Goal: Task Accomplishment & Management: Use online tool/utility

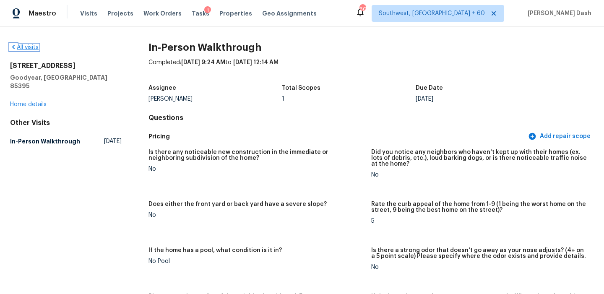
click at [34, 45] on link "All visits" at bounding box center [24, 47] width 28 height 6
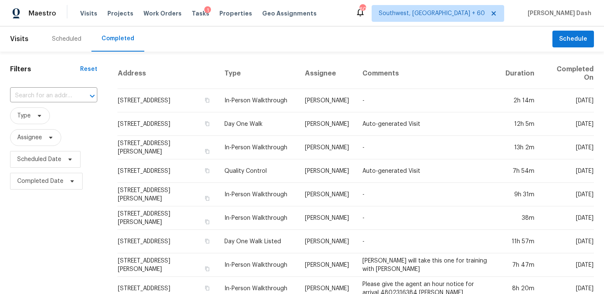
click at [55, 87] on div "​" at bounding box center [53, 96] width 87 height 18
paste input "1940 Pennsylvania Ave, Englewood, FL 34224"
type input "1940 Pennsylvania Ave, Englewood, FL 34224"
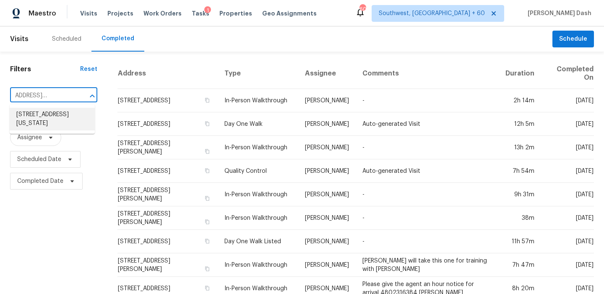
click at [55, 115] on li "1940 Pennsylvania Ave, Englewood, FL 34224" at bounding box center [52, 119] width 85 height 23
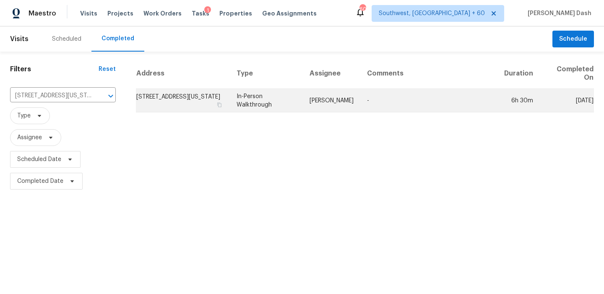
click at [315, 96] on td "Naomi Ferreira" at bounding box center [331, 100] width 57 height 23
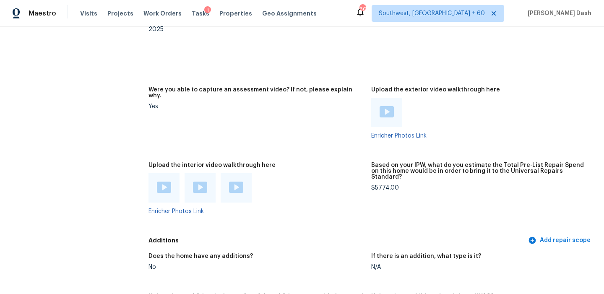
scroll to position [1802, 0]
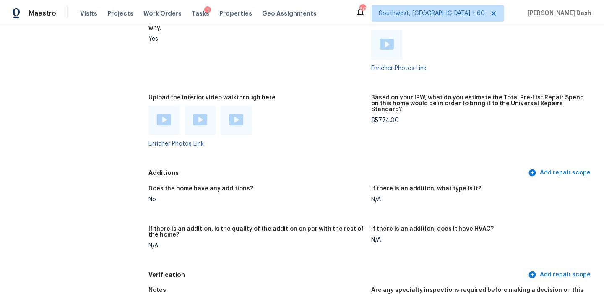
click at [162, 114] on img at bounding box center [164, 119] width 14 height 11
click at [196, 114] on img at bounding box center [200, 119] width 14 height 11
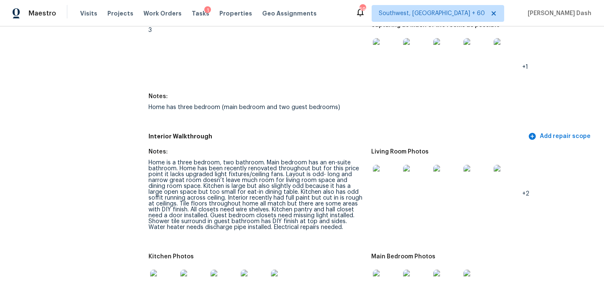
scroll to position [992, 0]
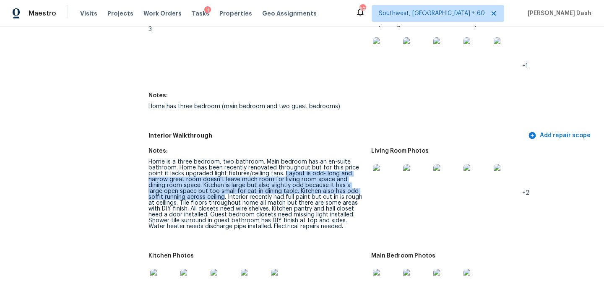
drag, startPoint x: 284, startPoint y: 168, endPoint x: 187, endPoint y: 193, distance: 100.8
click at [187, 193] on div "Home is a three bedroom, two bathroom. Main bedroom has an en-suite bathroom. H…" at bounding box center [256, 194] width 216 height 70
copy div "Layout is odd- long and narrow great room doesn’t leave much room for living ro…"
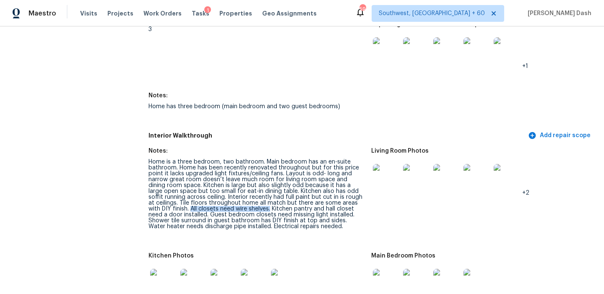
drag, startPoint x: 149, startPoint y: 203, endPoint x: 228, endPoint y: 202, distance: 79.6
click at [228, 202] on div "Home is a three bedroom, two bathroom. Main bedroom has an en-suite bathroom. H…" at bounding box center [256, 194] width 216 height 70
drag, startPoint x: 231, startPoint y: 203, endPoint x: 285, endPoint y: 203, distance: 53.6
click at [285, 203] on div "Home is a three bedroom, two bathroom. Main bedroom has an en-suite bathroom. H…" at bounding box center [256, 194] width 216 height 70
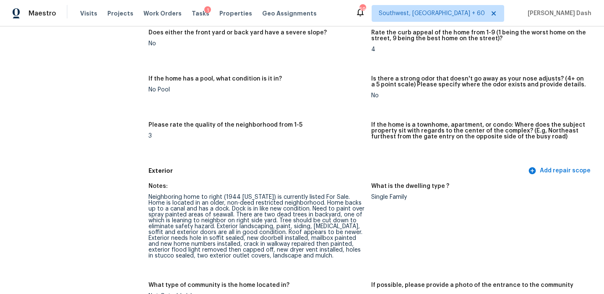
scroll to position [0, 0]
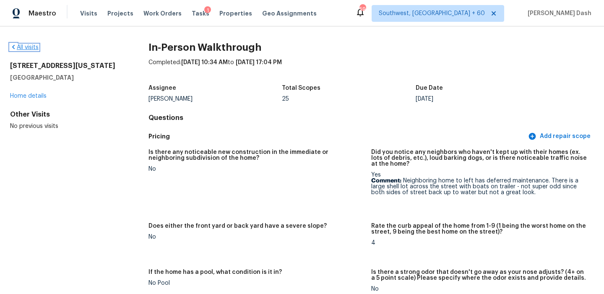
click at [37, 49] on link "All visits" at bounding box center [24, 47] width 28 height 6
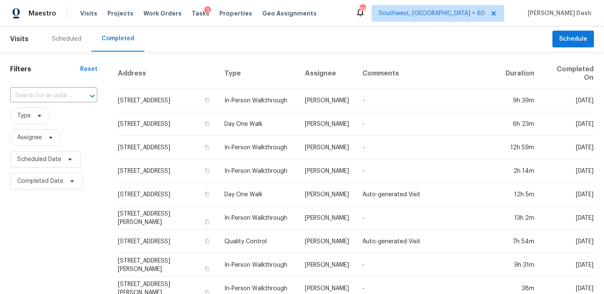
click at [49, 104] on div "​" at bounding box center [53, 96] width 87 height 18
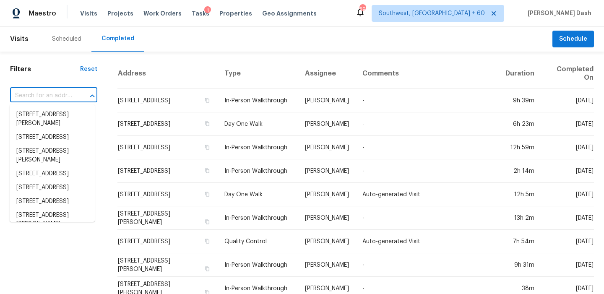
paste input "1523 E Viola Dr, Casa Grande, AZ 85122"
type input "1523 E Viola Dr, Casa Grande, AZ 85122"
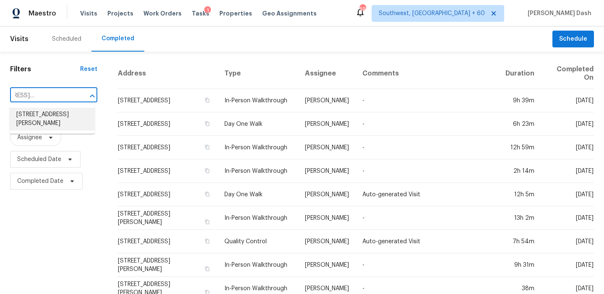
click at [53, 118] on li "1523 E Viola Dr, Casa Grande, AZ 85122" at bounding box center [52, 119] width 85 height 23
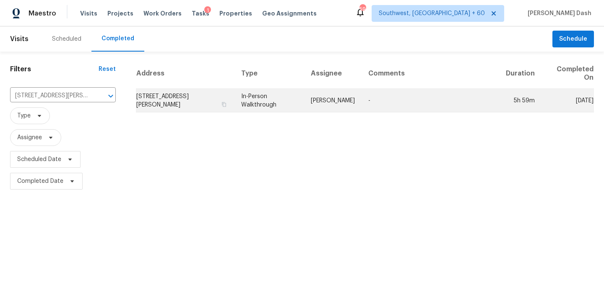
click at [279, 103] on td "In-Person Walkthrough" at bounding box center [269, 100] width 70 height 23
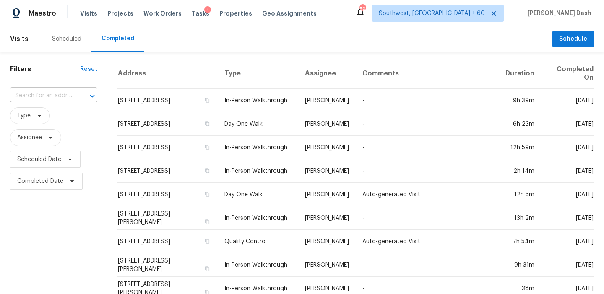
click at [36, 91] on input "text" at bounding box center [42, 95] width 64 height 13
paste input "1940 Pennsylvania Ave, Englewood, FL 34224"
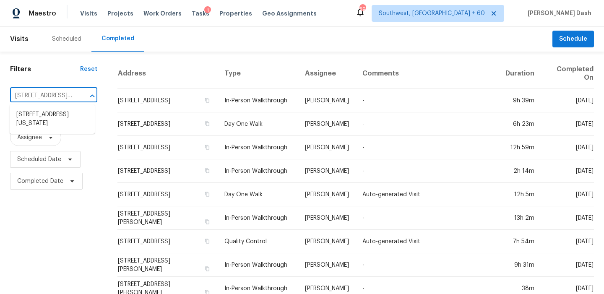
type input "1940 Pennsylvania Ave, Englewood, FL 34224"
click at [41, 114] on li "1940 Pennsylvania Ave, Englewood, FL 34224" at bounding box center [52, 119] width 85 height 23
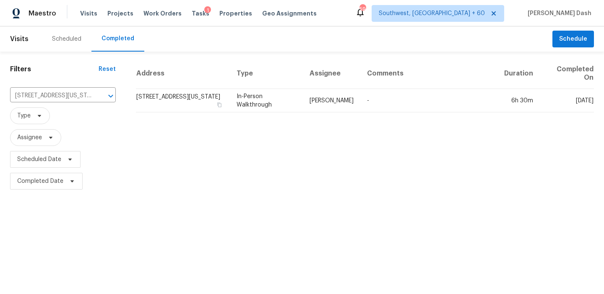
click at [230, 101] on td "1940 Pennsylvania Ave, Englewood, FL 34224" at bounding box center [183, 100] width 94 height 23
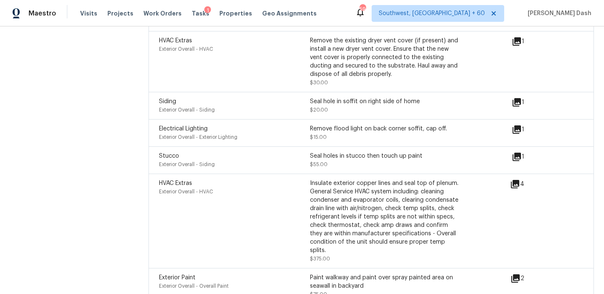
scroll to position [702, 0]
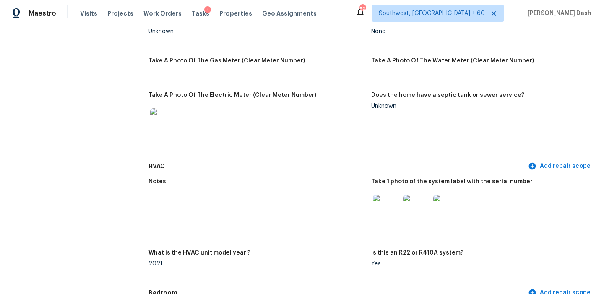
click at [418, 197] on img at bounding box center [416, 207] width 27 height 27
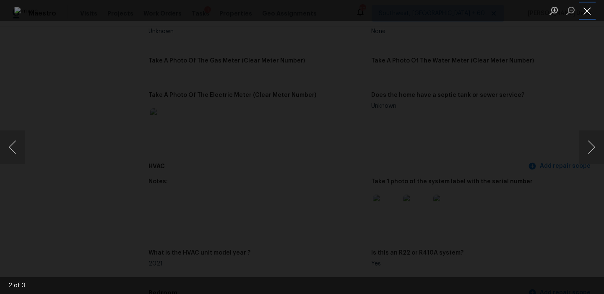
click at [585, 14] on button "Close lightbox" at bounding box center [586, 10] width 17 height 15
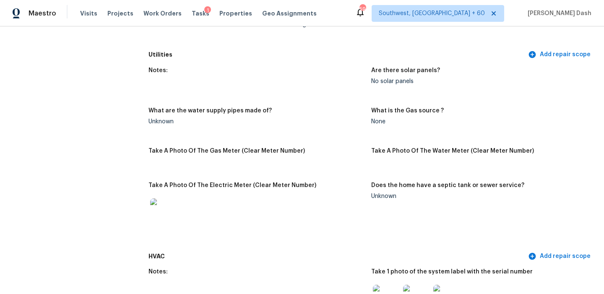
scroll to position [0, 0]
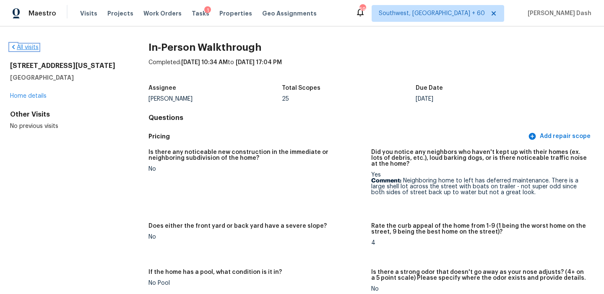
click at [32, 46] on link "All visits" at bounding box center [24, 47] width 28 height 6
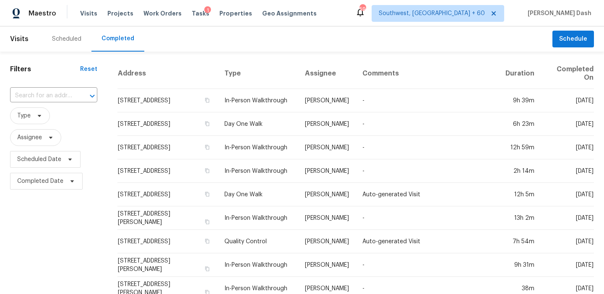
click at [52, 92] on input "text" at bounding box center [42, 95] width 64 height 13
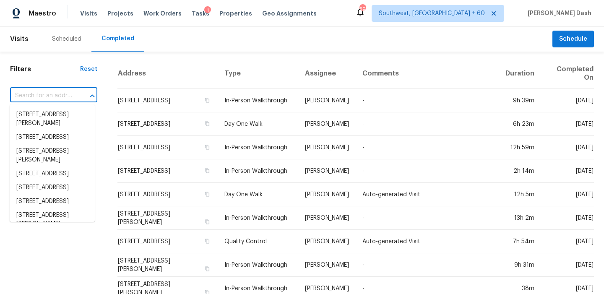
paste input "1523 E Viola Dr, Casa Grande, AZ 85122"
type input "1523 E Viola Dr, Casa Grande, AZ 85122"
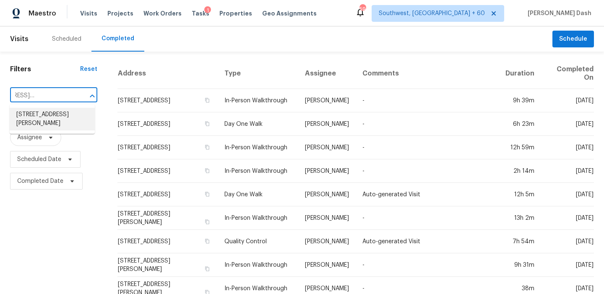
click at [54, 115] on li "1523 E Viola Dr, Casa Grande, AZ 85122" at bounding box center [52, 119] width 85 height 23
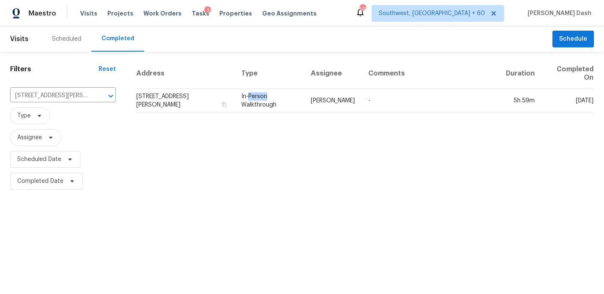
click at [275, 94] on td "In-Person Walkthrough" at bounding box center [269, 100] width 70 height 23
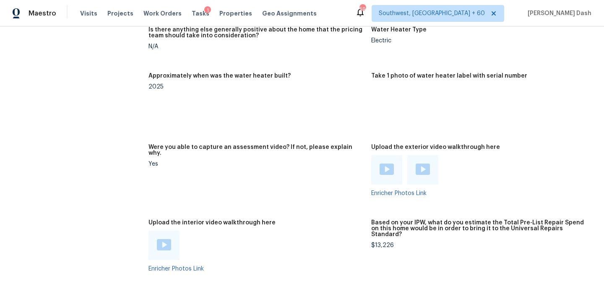
scroll to position [1613, 0]
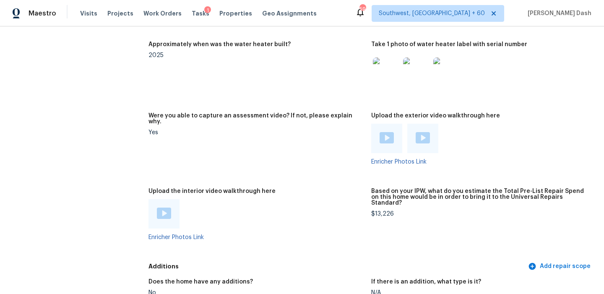
click at [163, 207] on img at bounding box center [164, 212] width 14 height 11
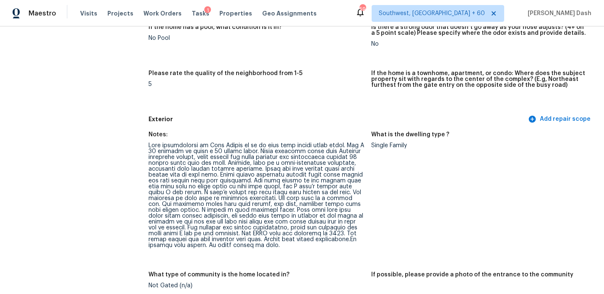
scroll to position [233, 0]
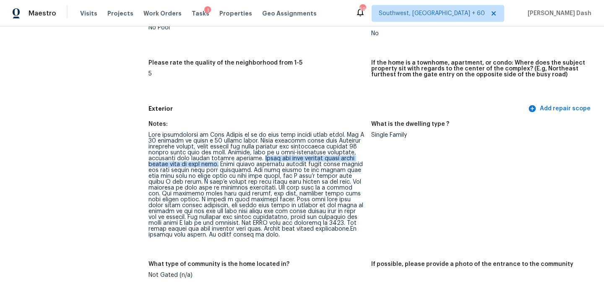
drag, startPoint x: 262, startPoint y: 158, endPoint x: 216, endPoint y: 166, distance: 47.1
click at [216, 166] on div at bounding box center [256, 185] width 216 height 106
copy div "There are high voltage power lines within view of this home."
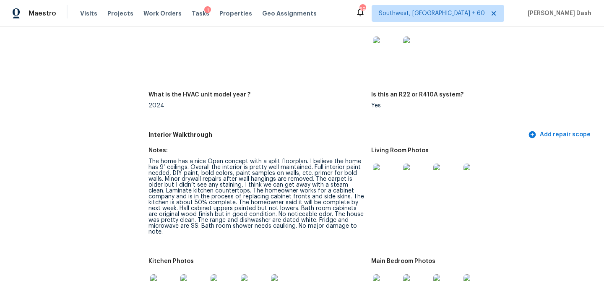
scroll to position [881, 0]
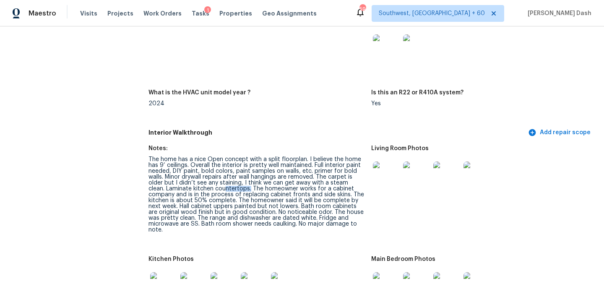
drag, startPoint x: 233, startPoint y: 181, endPoint x: 207, endPoint y: 181, distance: 25.6
click at [207, 181] on div "The home has a nice Open concept with a split floorplan. I believe the home has…" at bounding box center [256, 194] width 216 height 76
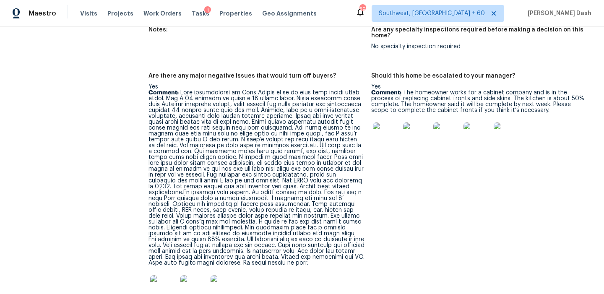
scroll to position [1979, 0]
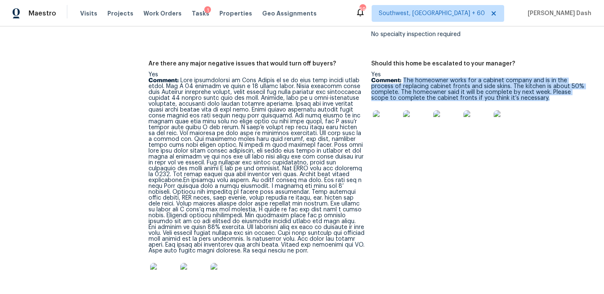
drag, startPoint x: 402, startPoint y: 60, endPoint x: 520, endPoint y: 78, distance: 119.1
click at [520, 78] on p "Comment: The homeowner works for a cabinet company and is in the process of rep…" at bounding box center [479, 89] width 216 height 23
click at [385, 110] on img at bounding box center [386, 123] width 27 height 27
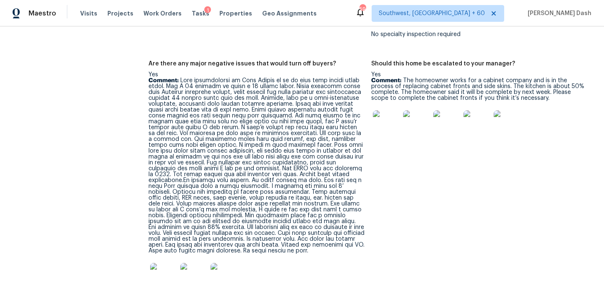
click at [451, 78] on p "Comment: The homeowner works for a cabinet company and is in the process of rep…" at bounding box center [479, 89] width 216 height 23
drag, startPoint x: 406, startPoint y: 68, endPoint x: 487, endPoint y: 70, distance: 81.3
click at [487, 78] on p "Comment: The homeowner works for a cabinet company and is in the process of rep…" at bounding box center [479, 89] width 216 height 23
copy p "cabinet fronts and side skins."
click at [404, 78] on p "Comment: The homeowner works for a cabinet company and is in the process of rep…" at bounding box center [479, 89] width 216 height 23
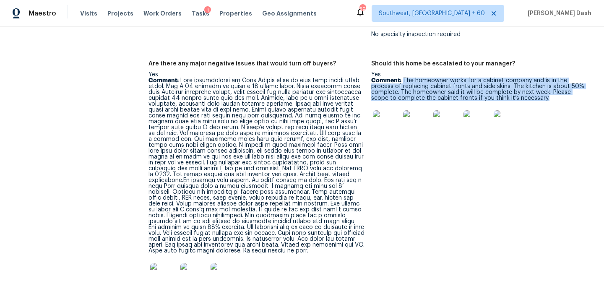
drag, startPoint x: 404, startPoint y: 64, endPoint x: 523, endPoint y: 81, distance: 120.7
click at [523, 81] on p "Comment: The homeowner works for a cabinet company and is in the process of rep…" at bounding box center [479, 89] width 216 height 23
copy p "The homeowner works for a cabinet company and is in the process of replacing ca…"
click at [391, 112] on img at bounding box center [386, 123] width 27 height 27
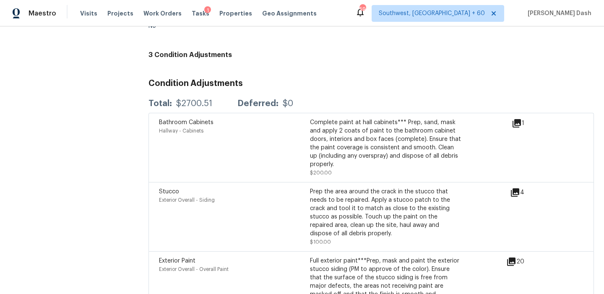
scroll to position [2319, 0]
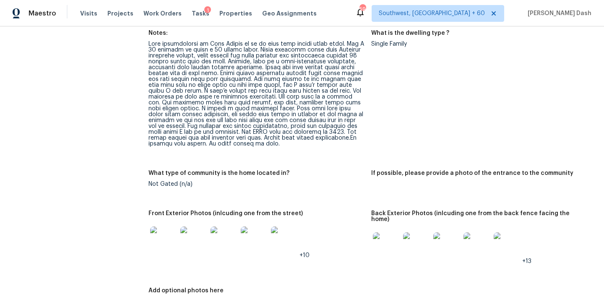
scroll to position [0, 0]
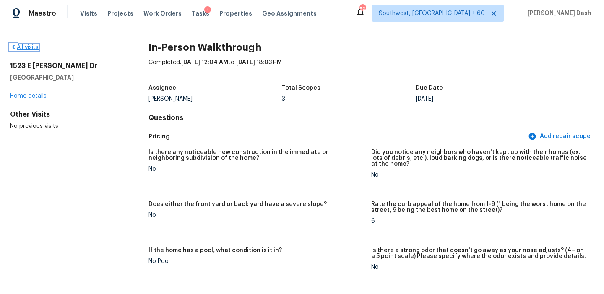
click at [29, 49] on link "All visits" at bounding box center [24, 47] width 28 height 6
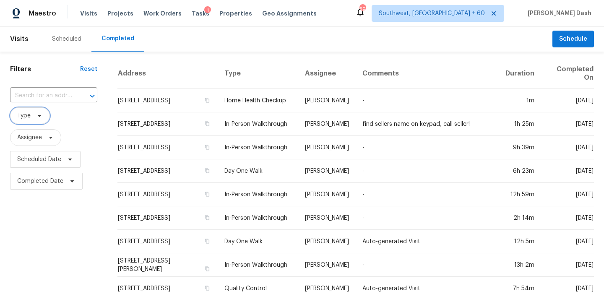
click at [37, 107] on span "Type" at bounding box center [30, 115] width 40 height 17
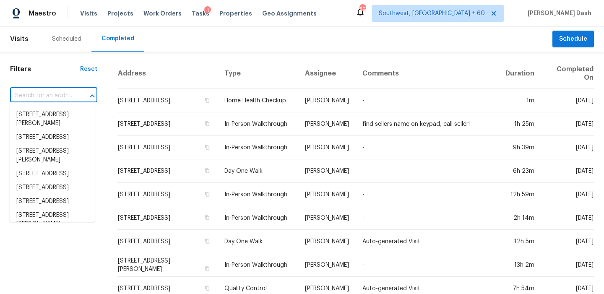
click at [38, 93] on input "text" at bounding box center [42, 95] width 64 height 13
paste input "795 Sterling Pl, Monroe, GA 30656"
type input "795 Sterling Pl, Monroe, GA 30656"
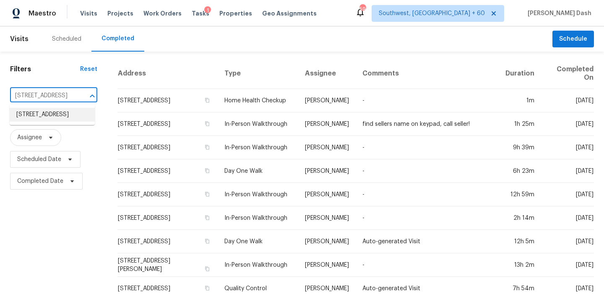
click at [41, 118] on li "795 Sterling Pl, Monroe, GA 30656" at bounding box center [52, 115] width 85 height 14
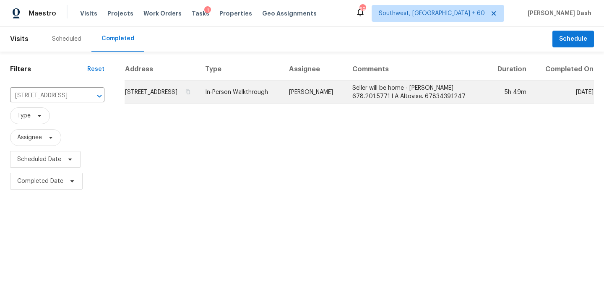
click at [258, 96] on td "In-Person Walkthrough" at bounding box center [240, 91] width 84 height 23
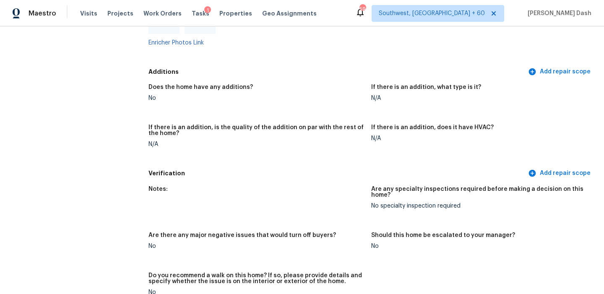
scroll to position [1843, 0]
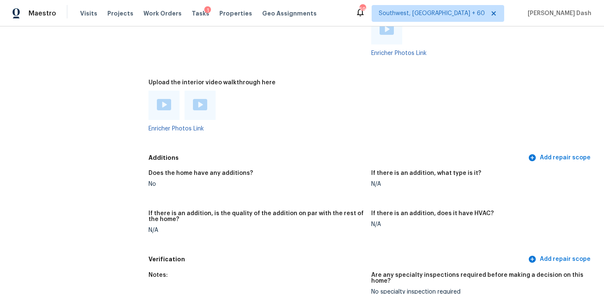
click at [163, 99] on img at bounding box center [164, 104] width 14 height 11
click at [197, 99] on img at bounding box center [200, 104] width 14 height 11
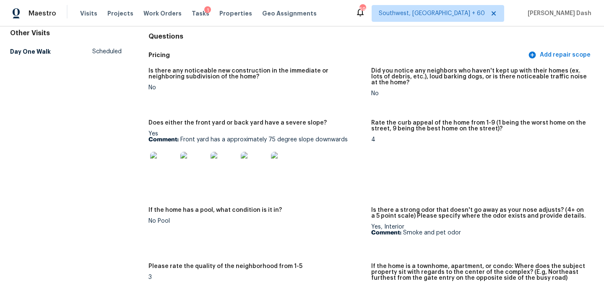
scroll to position [109, 0]
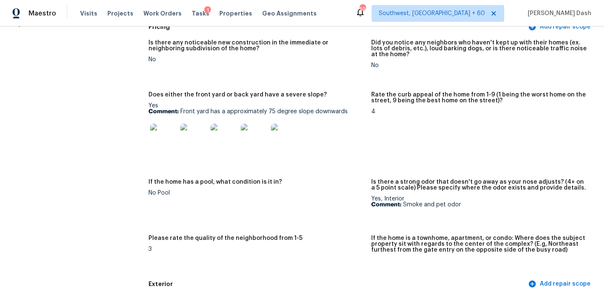
click at [179, 108] on div "Yes Comment: Front yard has a approximately 75 degree slope downwards" at bounding box center [256, 129] width 216 height 53
drag, startPoint x: 181, startPoint y: 111, endPoint x: 345, endPoint y: 110, distance: 164.3
click at [345, 110] on p "Comment: Front yard has a approximately 75 degree slope downwards" at bounding box center [256, 112] width 216 height 6
copy p "Front yard has a approximately 75 degree slope downwards"
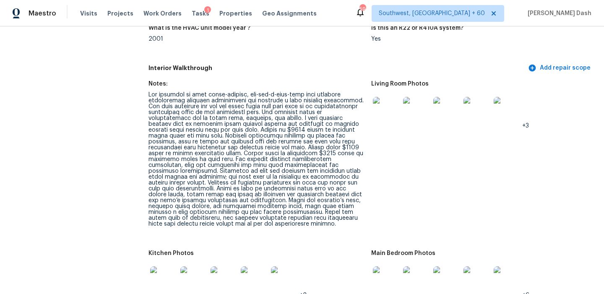
scroll to position [1016, 0]
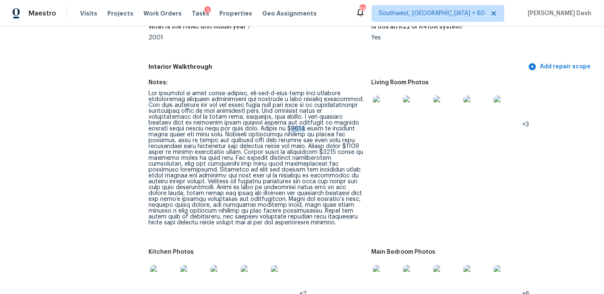
drag, startPoint x: 246, startPoint y: 123, endPoint x: 231, endPoint y: 124, distance: 15.1
click at [231, 124] on div at bounding box center [256, 158] width 216 height 135
drag, startPoint x: 286, startPoint y: 166, endPoint x: 242, endPoint y: 166, distance: 44.0
click at [242, 165] on div at bounding box center [256, 158] width 216 height 135
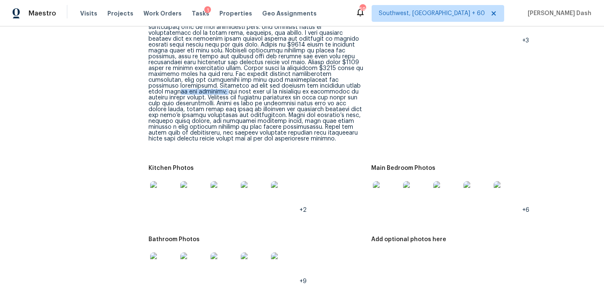
scroll to position [1101, 0]
click at [161, 252] on img at bounding box center [163, 264] width 27 height 27
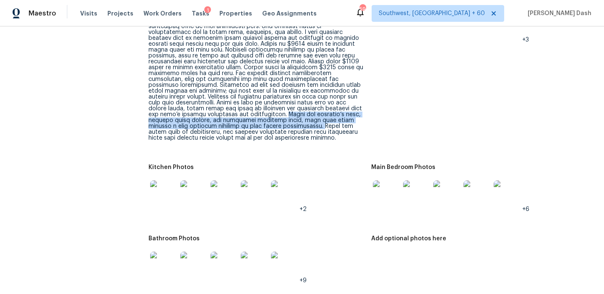
drag, startPoint x: 338, startPoint y: 102, endPoint x: 348, endPoint y: 112, distance: 13.9
click at [348, 112] on div at bounding box center [256, 73] width 216 height 135
copy div "Given the interior’s odor, visible water damage, and extensive cosmetic needs, …"
click at [350, 117] on div at bounding box center [256, 73] width 216 height 135
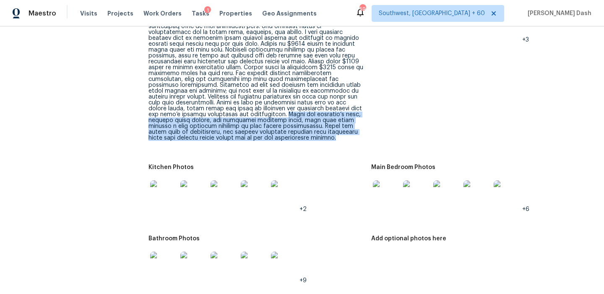
drag, startPoint x: 339, startPoint y: 104, endPoint x: 339, endPoint y: 126, distance: 22.2
click at [339, 126] on div at bounding box center [256, 73] width 216 height 135
copy div "Given the interior’s odor, visible water damage, and extensive cosmetic needs, …"
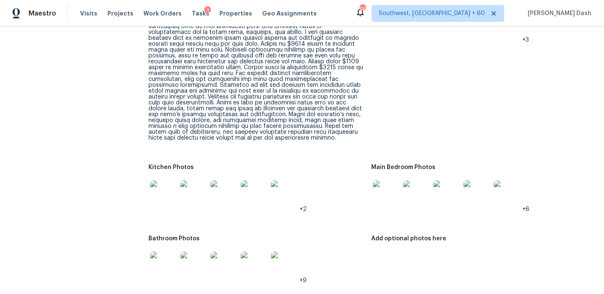
click at [339, 98] on div at bounding box center [256, 73] width 216 height 135
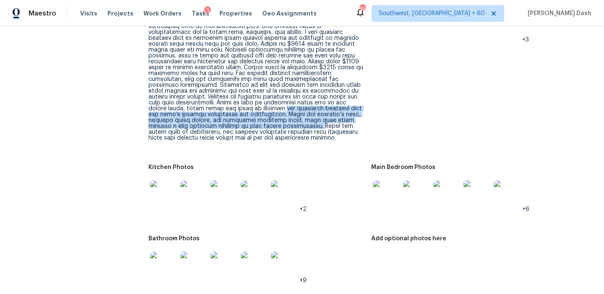
drag, startPoint x: 339, startPoint y: 98, endPoint x: 347, endPoint y: 114, distance: 17.6
click at [347, 114] on div at bounding box center [256, 73] width 216 height 135
click at [340, 104] on div at bounding box center [256, 73] width 216 height 135
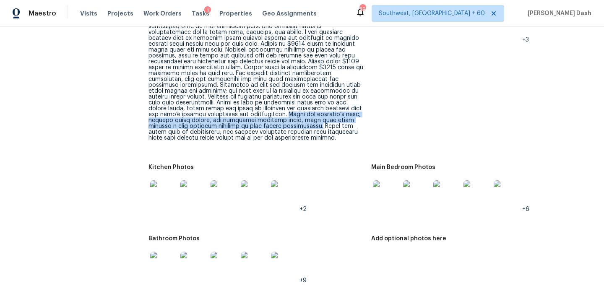
drag, startPoint x: 339, startPoint y: 104, endPoint x: 346, endPoint y: 116, distance: 13.7
click at [346, 116] on div at bounding box center [256, 73] width 216 height 135
copy div "Given the interior’s odor, visible water damage, and extensive cosmetic needs, …"
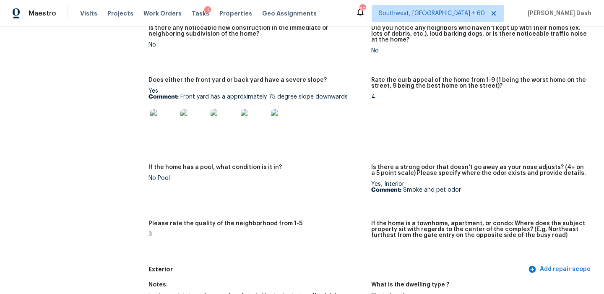
scroll to position [0, 0]
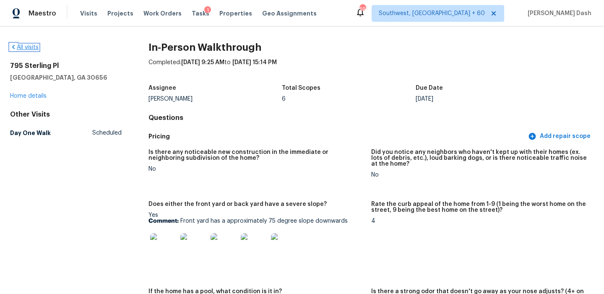
click at [33, 49] on link "All visits" at bounding box center [24, 47] width 28 height 6
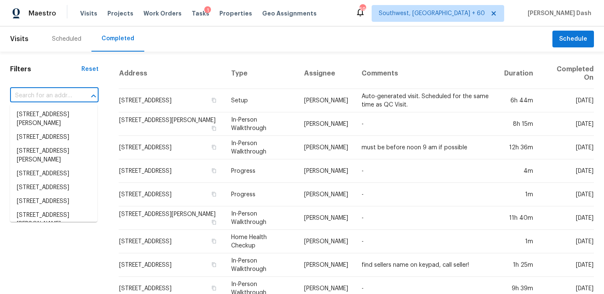
click at [59, 94] on input "text" at bounding box center [42, 95] width 65 height 13
paste input "170 Hearth Way, Fairburn, GA 30213"
type input "170 Hearth Way, Fairburn, GA 30213"
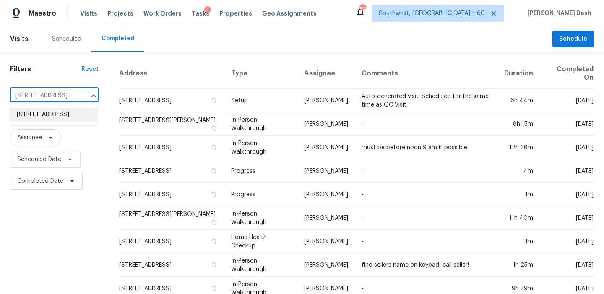
click at [60, 118] on li "170 Hearth Way, Fairburn, GA 30213" at bounding box center [53, 115] width 87 height 14
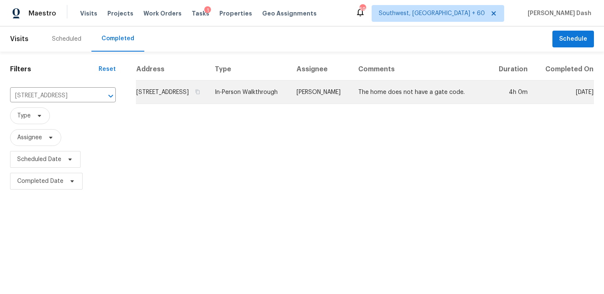
click at [290, 103] on td "In-Person Walkthrough" at bounding box center [249, 91] width 82 height 23
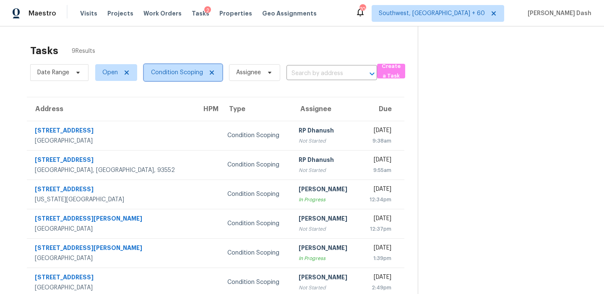
click at [162, 71] on span "Condition Scoping" at bounding box center [177, 72] width 52 height 8
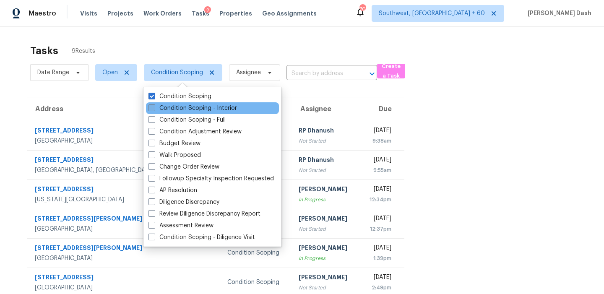
click at [169, 108] on label "Condition Scoping - Interior" at bounding box center [192, 108] width 88 height 8
click at [154, 108] on input "Condition Scoping - Interior" at bounding box center [150, 106] width 5 height 5
checkbox input "true"
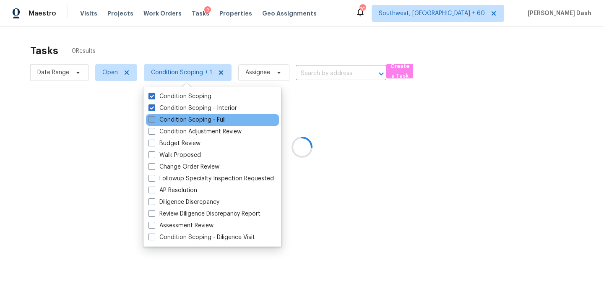
click at [172, 120] on label "Condition Scoping - Full" at bounding box center [186, 120] width 77 height 8
click at [154, 120] on input "Condition Scoping - Full" at bounding box center [150, 118] width 5 height 5
checkbox input "true"
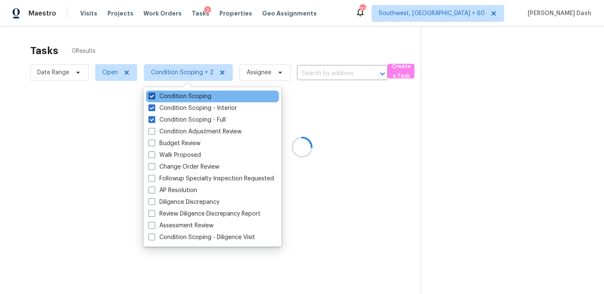
click at [181, 98] on label "Condition Scoping" at bounding box center [179, 96] width 63 height 8
click at [154, 98] on input "Condition Scoping" at bounding box center [150, 94] width 5 height 5
checkbox input "false"
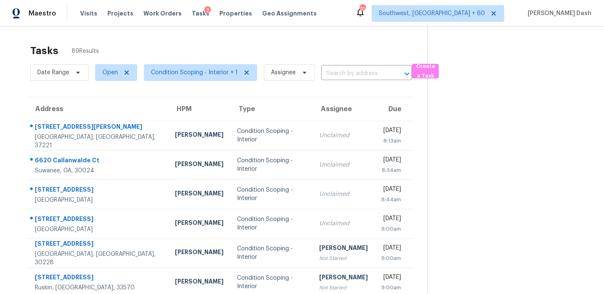
click at [194, 52] on div "Tasks 89 Results" at bounding box center [228, 51] width 397 height 22
click at [267, 41] on div "Tasks 89 Results" at bounding box center [228, 51] width 397 height 22
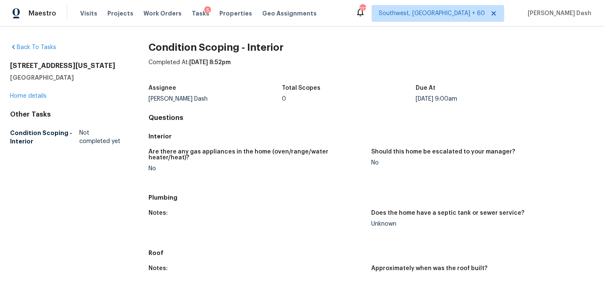
drag, startPoint x: 73, startPoint y: 75, endPoint x: 16, endPoint y: 61, distance: 59.3
click at [16, 61] on div "Back To Tasks [STREET_ADDRESS][US_STATE] Home details Other Tasks Condition Sco…" at bounding box center [65, 96] width 111 height 106
copy div "1940 Pennsylvania Ave Englewood, FL 34224"
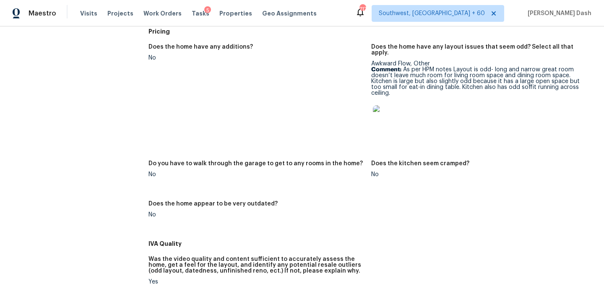
scroll to position [264, 0]
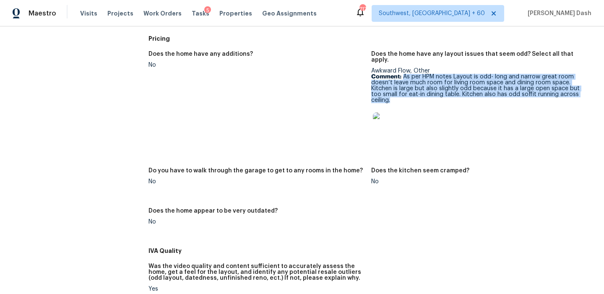
drag, startPoint x: 402, startPoint y: 67, endPoint x: 586, endPoint y: 84, distance: 185.2
click at [586, 84] on p "Comment: As per HPM notes Layout is odd- long and narrow great room doesn’t lea…" at bounding box center [479, 88] width 216 height 29
copy p "As per HPM notes Layout is odd- long and narrow great room doesn’t leave much r…"
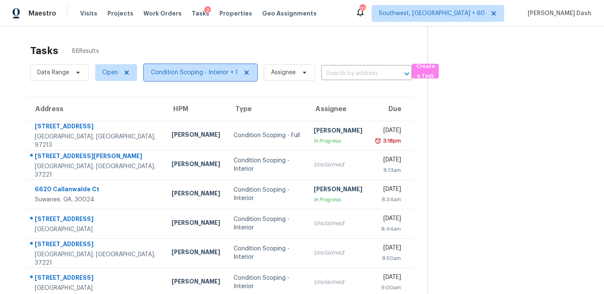
click at [172, 74] on span "Condition Scoping - Interior + 1" at bounding box center [194, 72] width 87 height 8
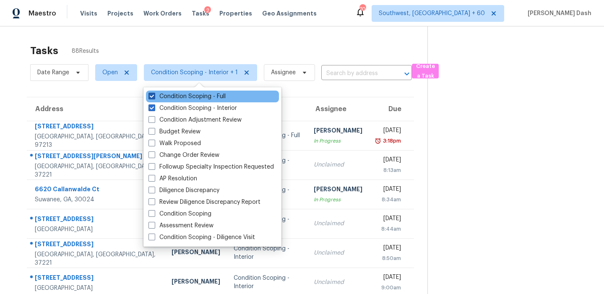
click at [192, 94] on label "Condition Scoping - Full" at bounding box center [186, 96] width 77 height 8
click at [154, 94] on input "Condition Scoping - Full" at bounding box center [150, 94] width 5 height 5
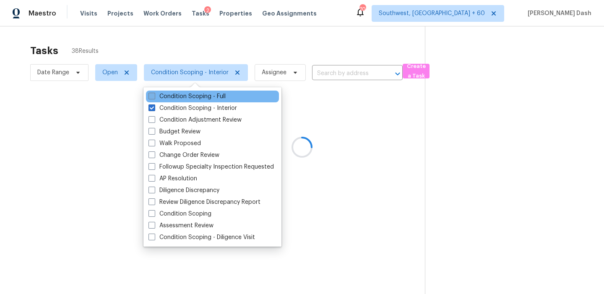
click at [186, 94] on label "Condition Scoping - Full" at bounding box center [186, 96] width 77 height 8
click at [154, 94] on input "Condition Scoping - Full" at bounding box center [150, 94] width 5 height 5
checkbox input "true"
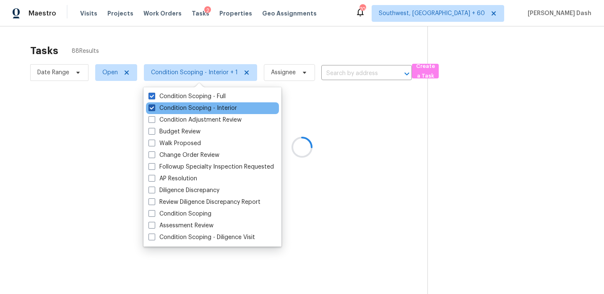
click at [186, 109] on label "Condition Scoping - Interior" at bounding box center [192, 108] width 88 height 8
click at [154, 109] on input "Condition Scoping - Interior" at bounding box center [150, 106] width 5 height 5
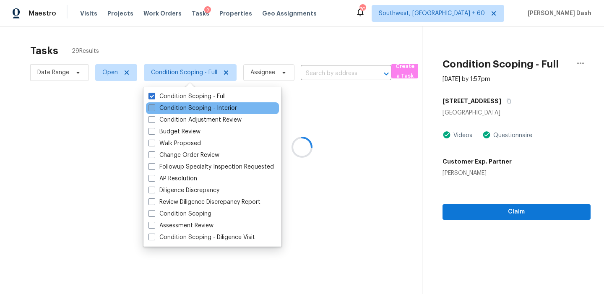
click at [187, 104] on label "Condition Scoping - Interior" at bounding box center [192, 108] width 88 height 8
click at [154, 104] on input "Condition Scoping - Interior" at bounding box center [150, 106] width 5 height 5
checkbox input "true"
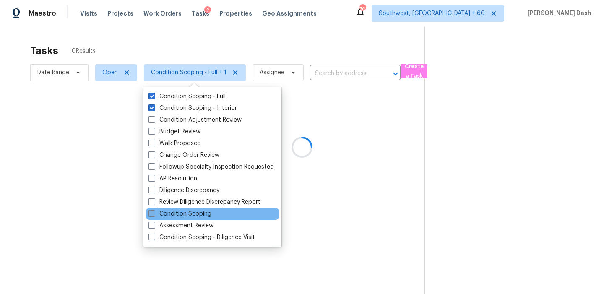
click at [180, 212] on label "Condition Scoping" at bounding box center [179, 214] width 63 height 8
click at [154, 212] on input "Condition Scoping" at bounding box center [150, 212] width 5 height 5
checkbox input "true"
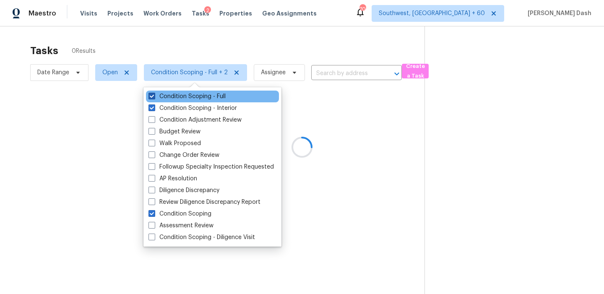
click at [189, 98] on label "Condition Scoping - Full" at bounding box center [186, 96] width 77 height 8
click at [154, 98] on input "Condition Scoping - Full" at bounding box center [150, 94] width 5 height 5
checkbox input "false"
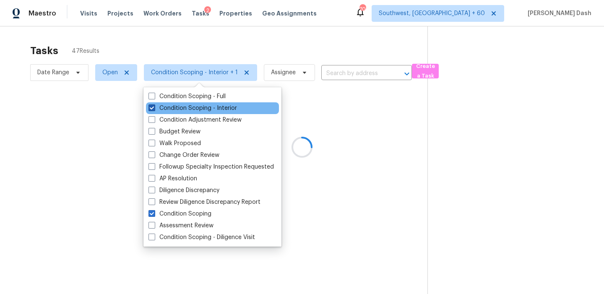
click at [189, 106] on label "Condition Scoping - Interior" at bounding box center [192, 108] width 88 height 8
click at [154, 106] on input "Condition Scoping - Interior" at bounding box center [150, 106] width 5 height 5
checkbox input "false"
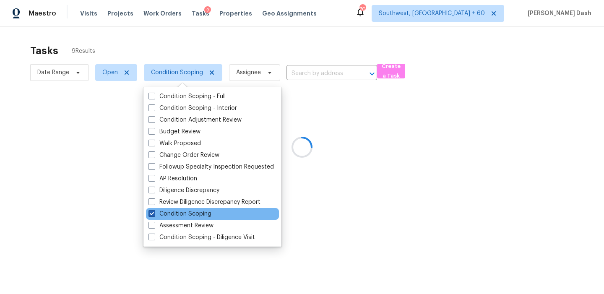
click at [184, 213] on label "Condition Scoping" at bounding box center [179, 214] width 63 height 8
click at [154, 213] on input "Condition Scoping" at bounding box center [150, 212] width 5 height 5
checkbox input "false"
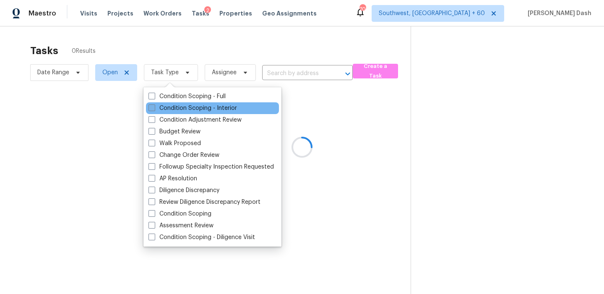
click at [189, 111] on label "Condition Scoping - Interior" at bounding box center [192, 108] width 88 height 8
click at [154, 109] on input "Condition Scoping - Interior" at bounding box center [150, 106] width 5 height 5
checkbox input "true"
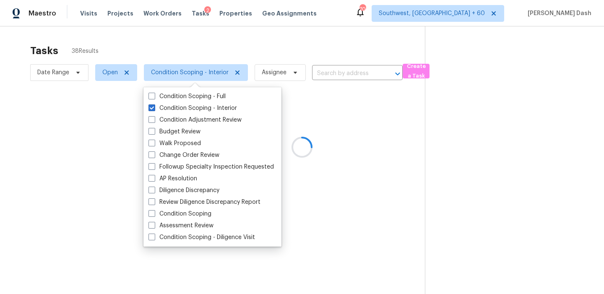
click at [206, 48] on div at bounding box center [302, 147] width 604 height 294
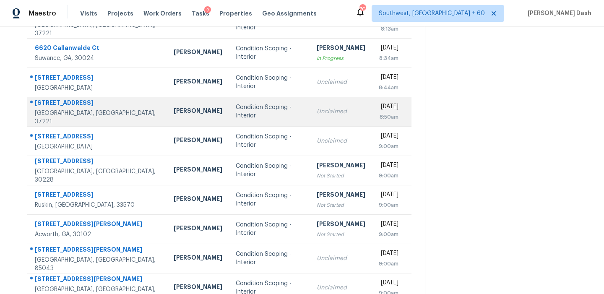
scroll to position [142, 0]
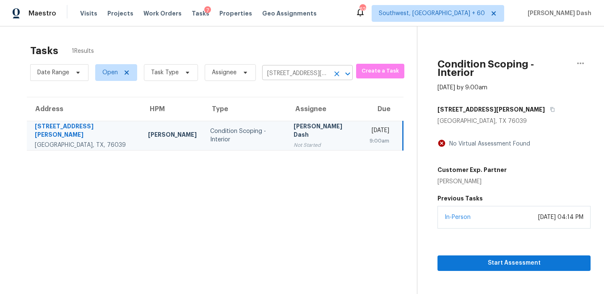
scroll to position [26, 0]
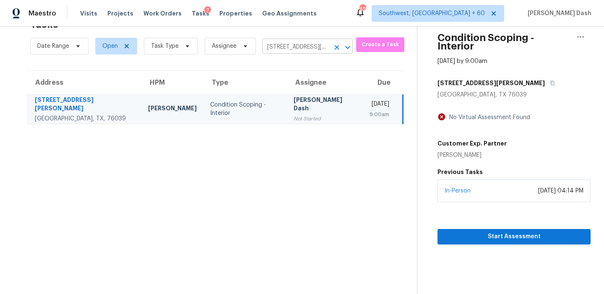
click at [313, 48] on input "[STREET_ADDRESS][PERSON_NAME]" at bounding box center [295, 47] width 67 height 13
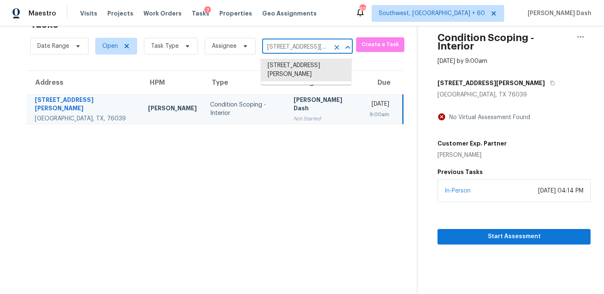
paste input "[STREET_ADDRESS]"
type input "[STREET_ADDRESS]"
click at [290, 67] on li "[STREET_ADDRESS]" at bounding box center [306, 66] width 91 height 14
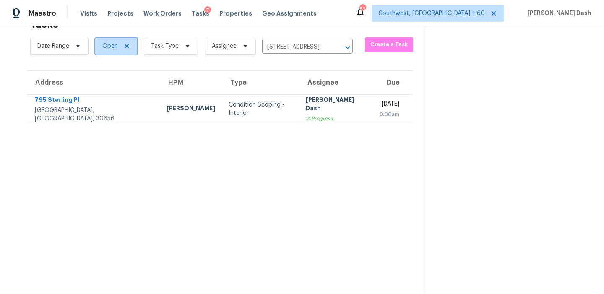
click at [112, 48] on span "Open" at bounding box center [110, 46] width 16 height 8
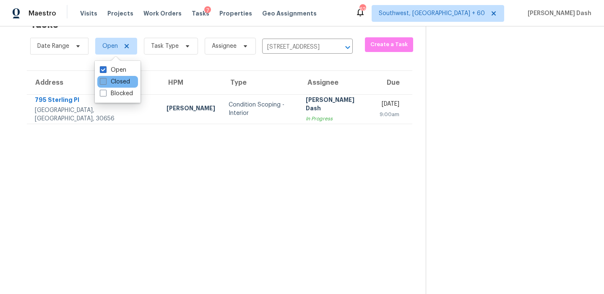
click at [116, 79] on label "Closed" at bounding box center [115, 82] width 30 height 8
click at [105, 79] on input "Closed" at bounding box center [102, 80] width 5 height 5
checkbox input "true"
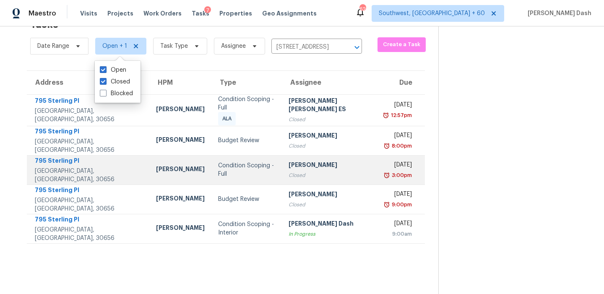
click at [226, 169] on div "Condition Scoping - Full" at bounding box center [246, 169] width 57 height 17
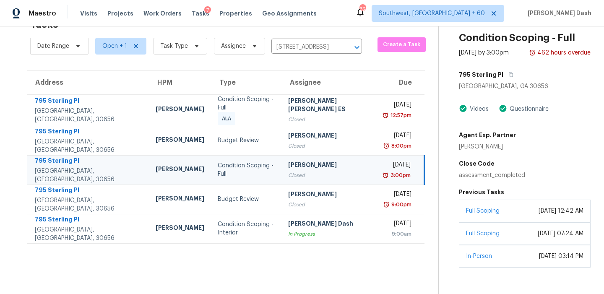
scroll to position [42, 0]
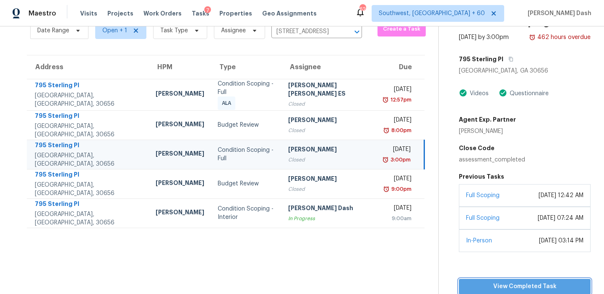
click at [498, 283] on span "View Completed Task" at bounding box center [524, 286] width 118 height 10
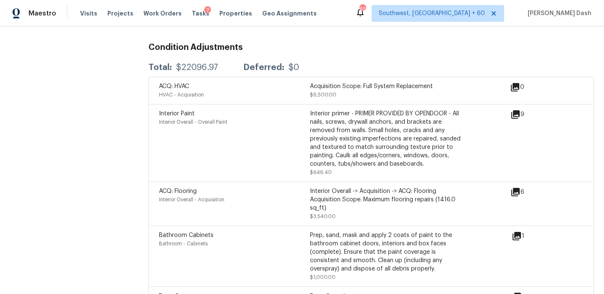
scroll to position [988, 0]
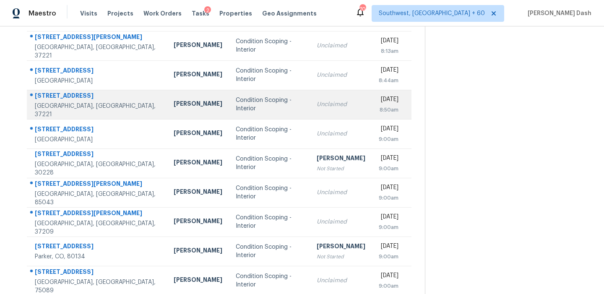
scroll to position [47, 0]
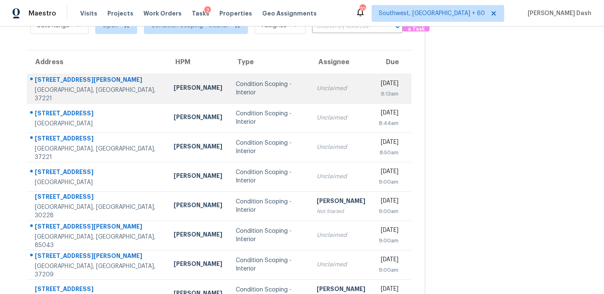
click at [229, 95] on td "Condition Scoping - Interior" at bounding box center [269, 88] width 81 height 29
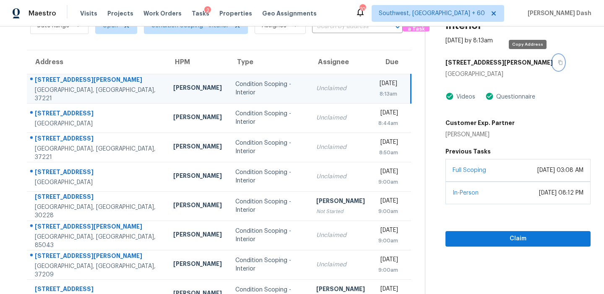
click at [557, 62] on icon "button" at bounding box center [559, 62] width 5 height 5
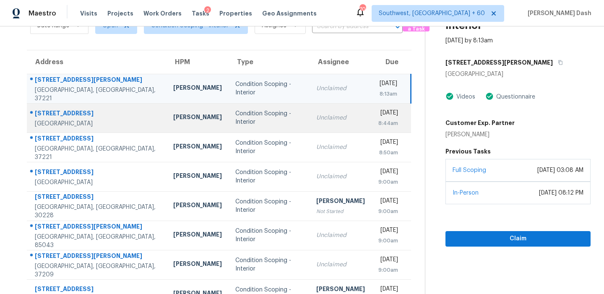
click at [235, 120] on div "Condition Scoping - Interior" at bounding box center [268, 117] width 67 height 17
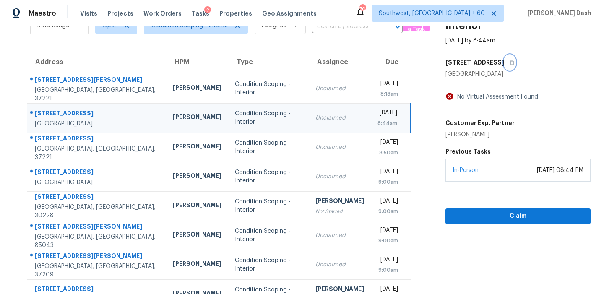
click at [509, 61] on icon "button" at bounding box center [511, 62] width 4 height 5
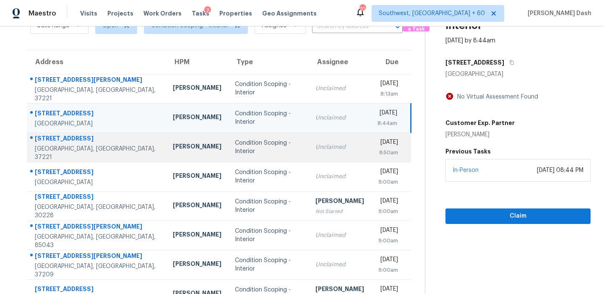
click at [262, 152] on td "Condition Scoping - Interior" at bounding box center [268, 146] width 80 height 29
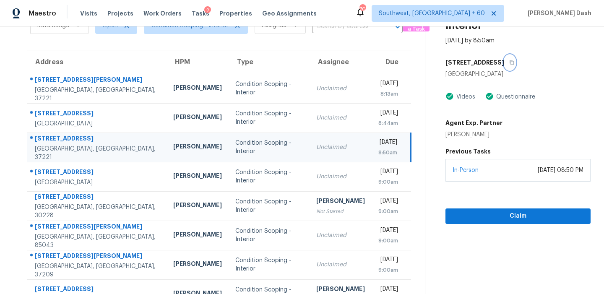
click at [509, 64] on icon "button" at bounding box center [511, 62] width 5 height 5
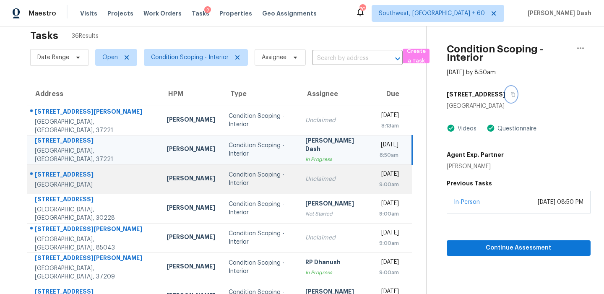
scroll to position [26, 0]
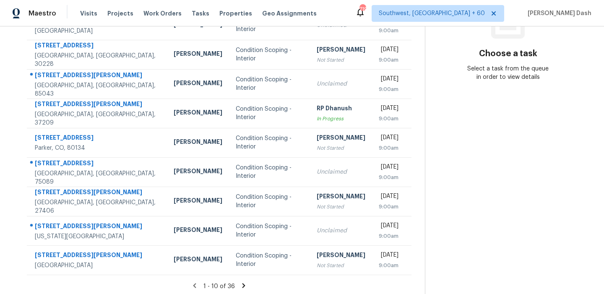
scroll to position [142, 0]
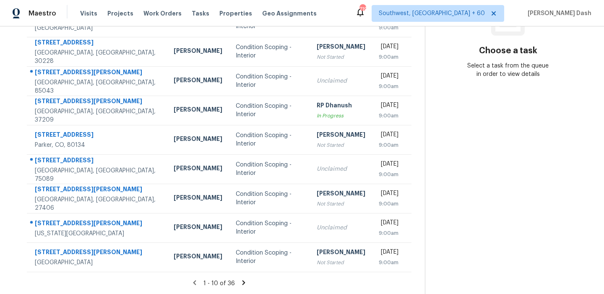
click at [240, 280] on icon at bounding box center [244, 283] width 8 height 8
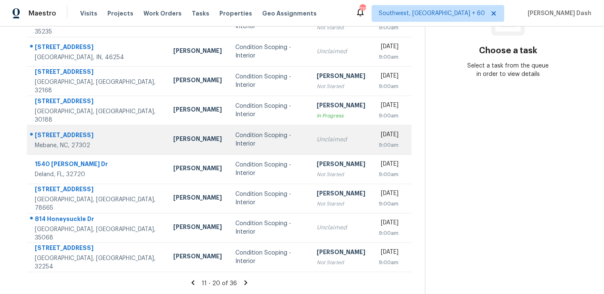
click at [235, 142] on div "Condition Scoping - Interior" at bounding box center [269, 139] width 68 height 17
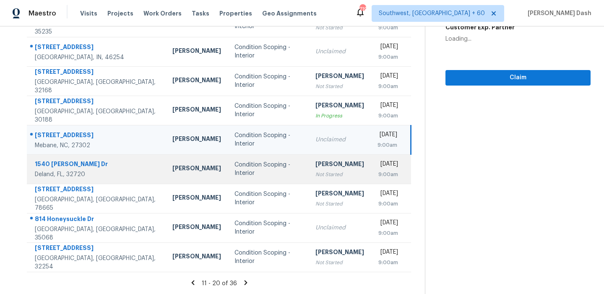
scroll to position [13, 0]
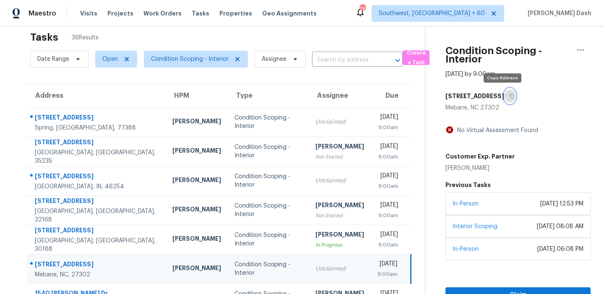
click at [509, 96] on icon "button" at bounding box center [511, 95] width 5 height 5
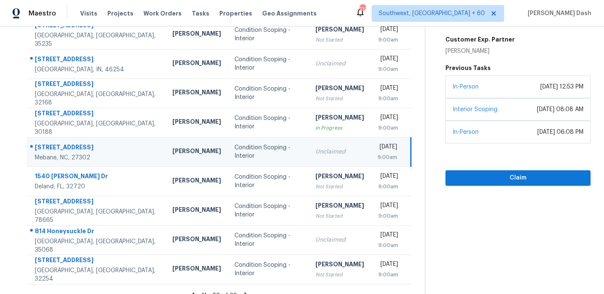
scroll to position [142, 0]
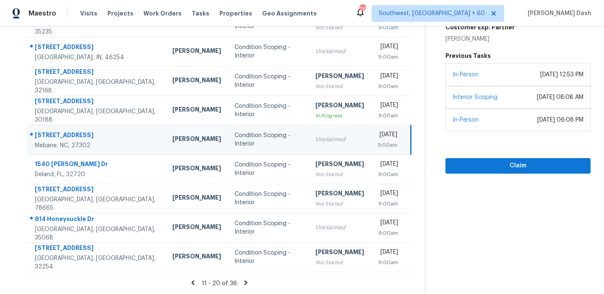
click at [192, 281] on icon at bounding box center [192, 282] width 3 height 5
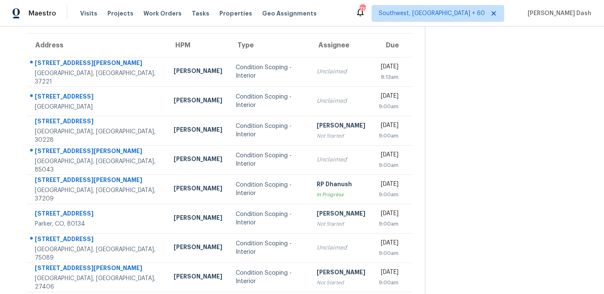
scroll to position [25, 0]
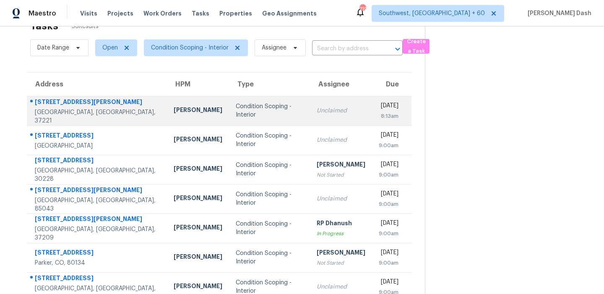
click at [236, 110] on div "Condition Scoping - Interior" at bounding box center [269, 110] width 67 height 17
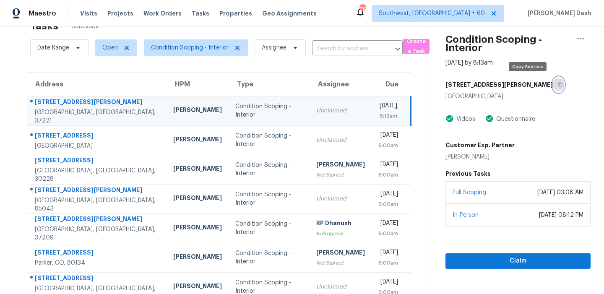
click at [552, 80] on button "button" at bounding box center [557, 84] width 11 height 15
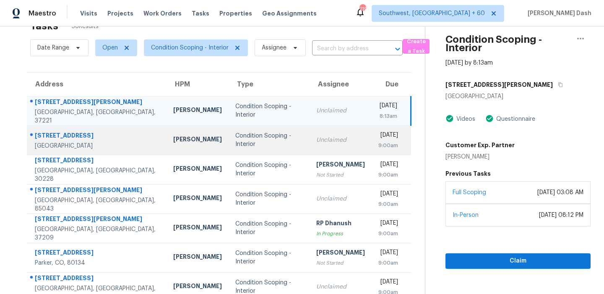
click at [258, 142] on div "Condition Scoping - Interior" at bounding box center [268, 140] width 67 height 17
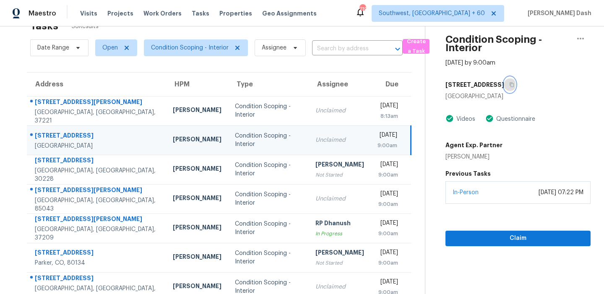
click at [511, 83] on button "button" at bounding box center [509, 84] width 11 height 15
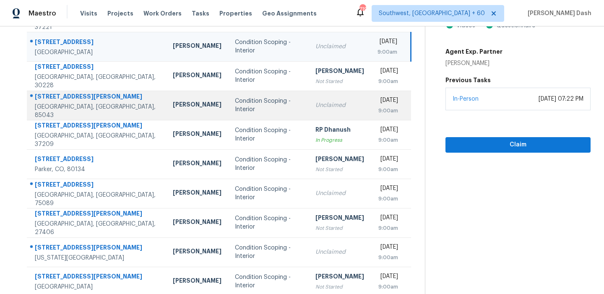
scroll to position [123, 0]
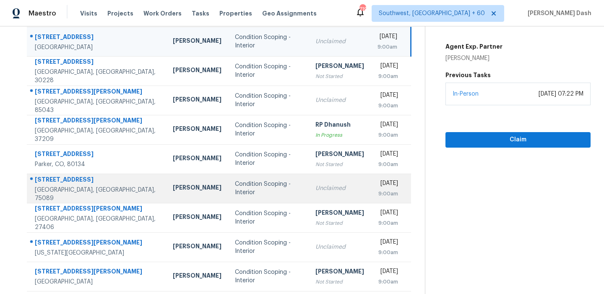
click at [248, 190] on div "Condition Scoping - Interior" at bounding box center [268, 188] width 67 height 17
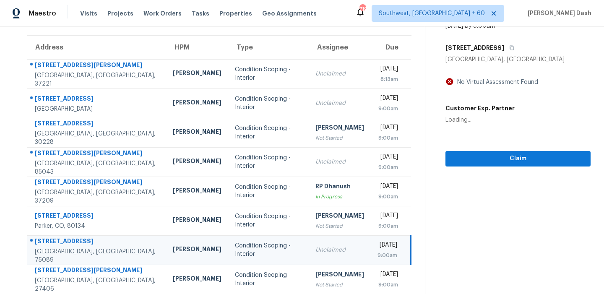
scroll to position [56, 0]
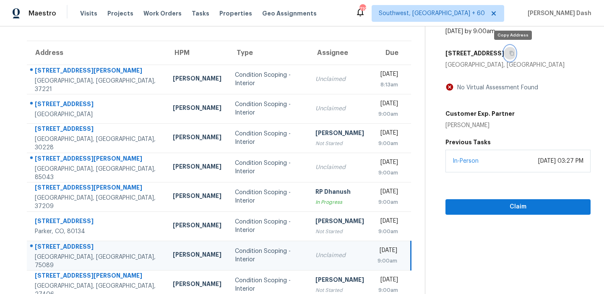
click at [512, 52] on icon "button" at bounding box center [511, 53] width 5 height 5
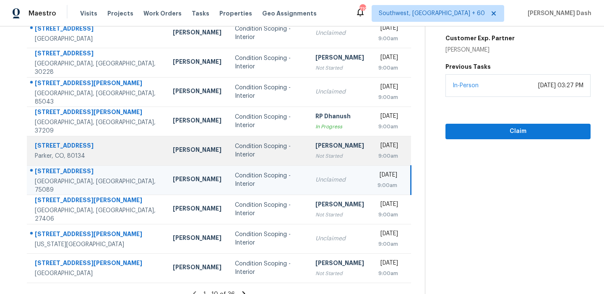
scroll to position [142, 0]
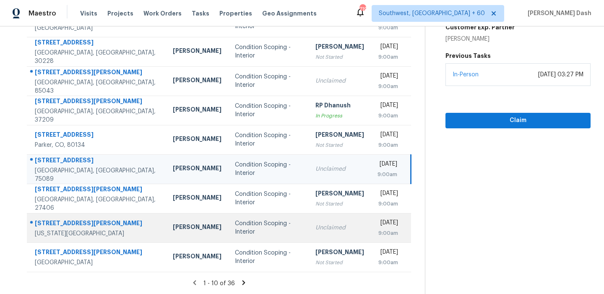
click at [275, 229] on div "Condition Scoping - Interior" at bounding box center [268, 227] width 67 height 17
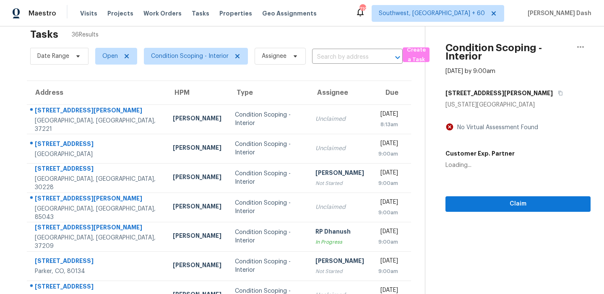
scroll to position [0, 0]
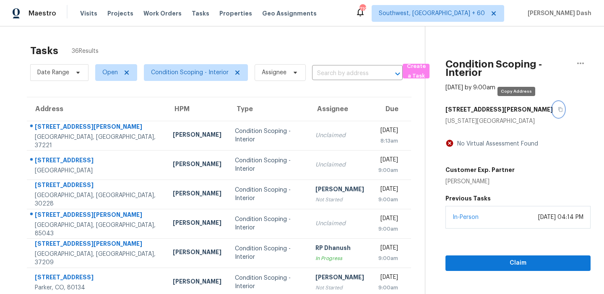
click at [557, 107] on icon "button" at bounding box center [559, 109] width 5 height 5
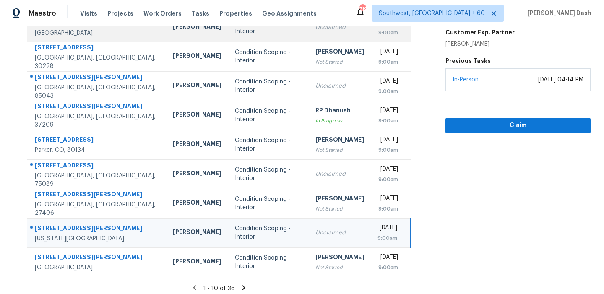
scroll to position [142, 0]
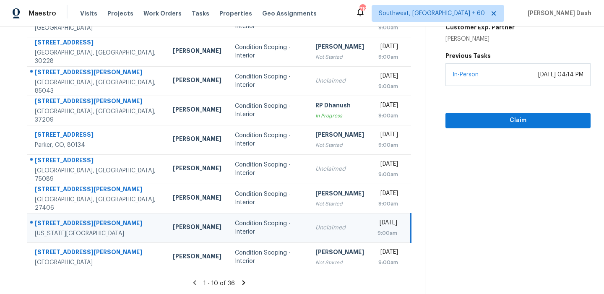
click at [240, 279] on icon at bounding box center [244, 283] width 8 height 8
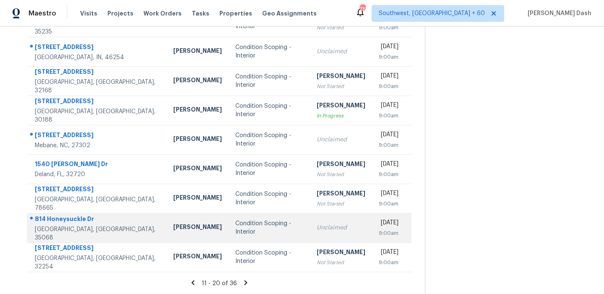
click at [234, 236] on td "Condition Scoping - Interior" at bounding box center [268, 227] width 81 height 29
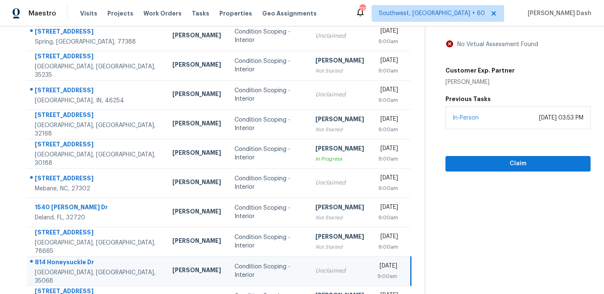
scroll to position [45, 0]
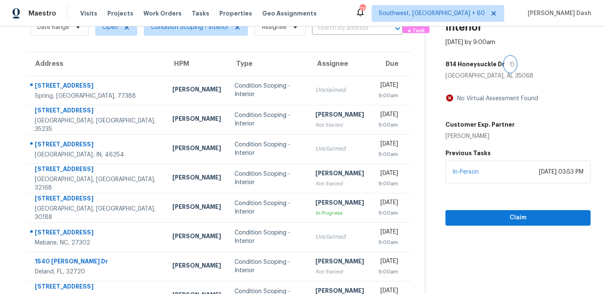
click at [509, 66] on icon "button" at bounding box center [511, 64] width 5 height 5
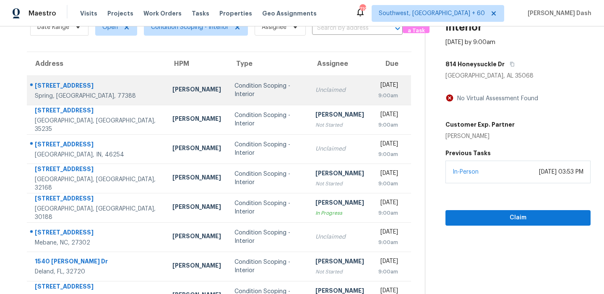
click at [244, 86] on div "Condition Scoping - Interior" at bounding box center [267, 90] width 67 height 17
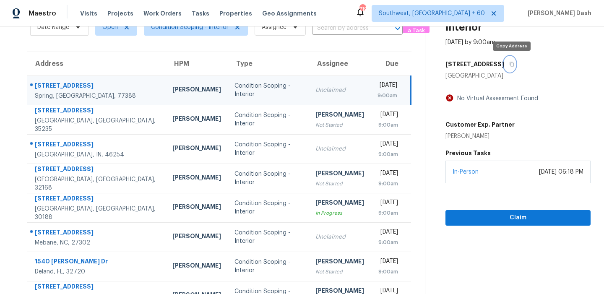
click at [513, 64] on icon "button" at bounding box center [511, 64] width 5 height 5
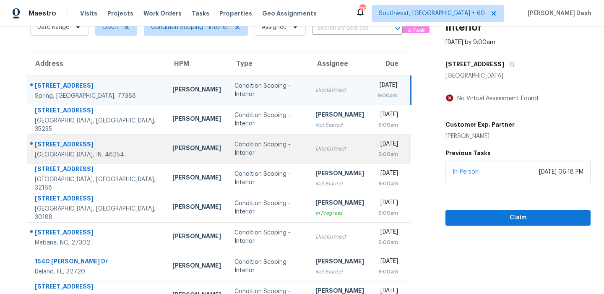
click at [264, 141] on td "Condition Scoping - Interior" at bounding box center [268, 148] width 81 height 29
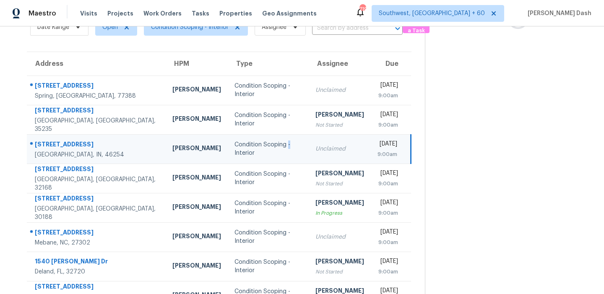
click at [264, 141] on td "Condition Scoping - Interior" at bounding box center [268, 148] width 81 height 29
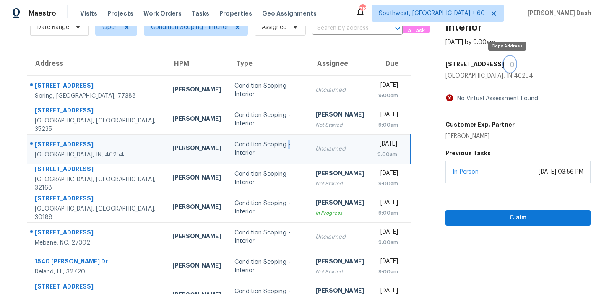
click at [507, 61] on button "button" at bounding box center [509, 64] width 11 height 15
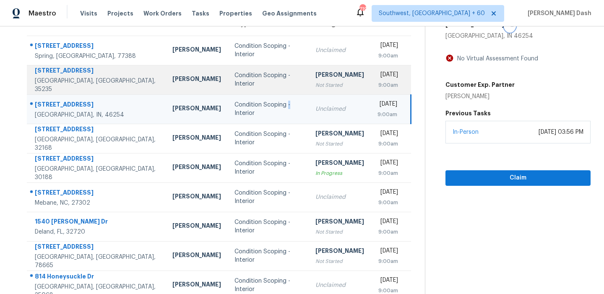
scroll to position [123, 0]
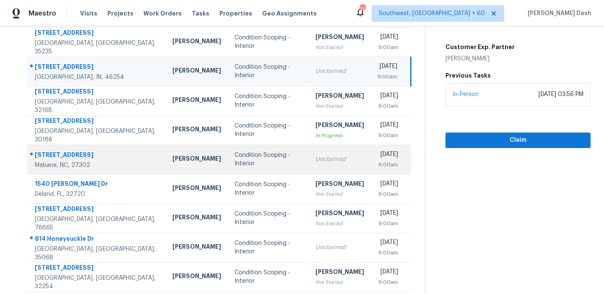
click at [308, 160] on td "Unclaimed" at bounding box center [339, 159] width 62 height 29
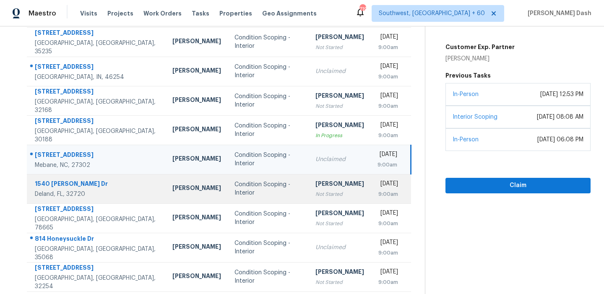
scroll to position [142, 0]
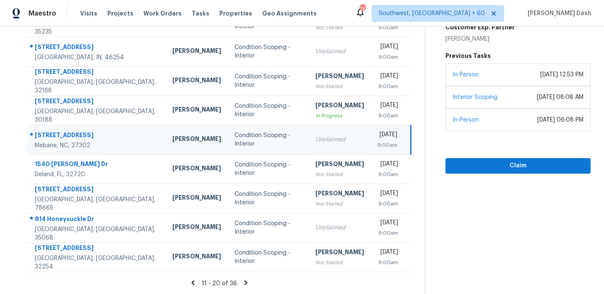
click at [242, 282] on icon at bounding box center [246, 283] width 8 height 8
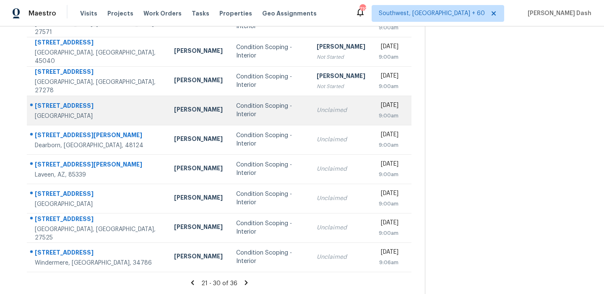
click at [242, 114] on div "Condition Scoping - Interior" at bounding box center [269, 110] width 67 height 17
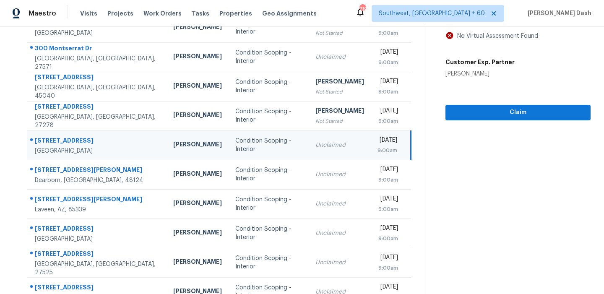
scroll to position [66, 0]
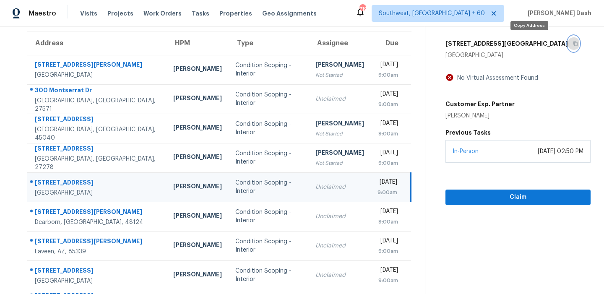
click at [573, 44] on icon "button" at bounding box center [575, 43] width 5 height 5
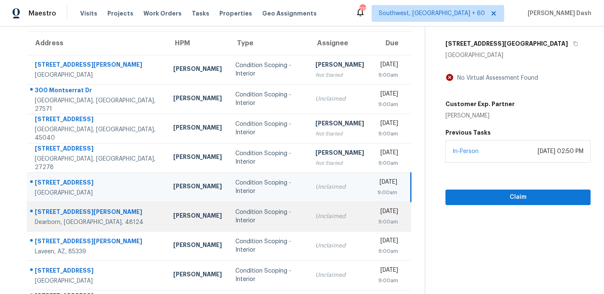
click at [308, 208] on td "Unclaimed" at bounding box center [339, 216] width 62 height 29
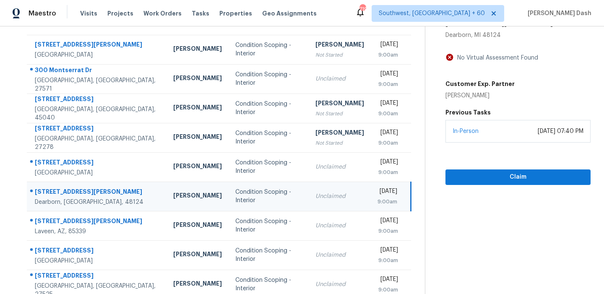
scroll to position [17, 0]
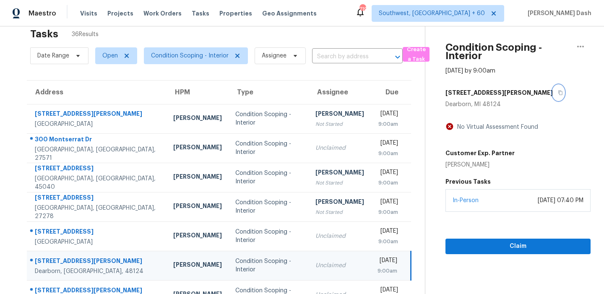
click at [557, 91] on icon "button" at bounding box center [559, 92] width 5 height 5
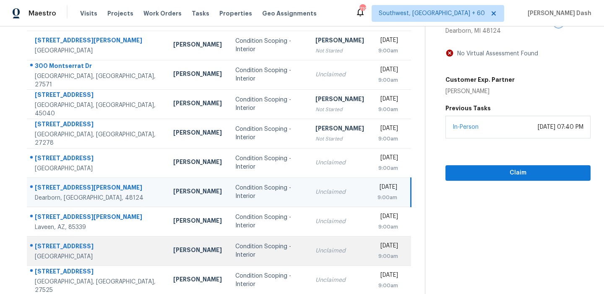
scroll to position [109, 0]
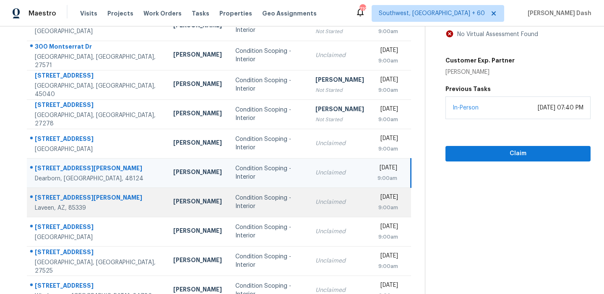
click at [315, 202] on div "Unclaimed" at bounding box center [339, 202] width 49 height 8
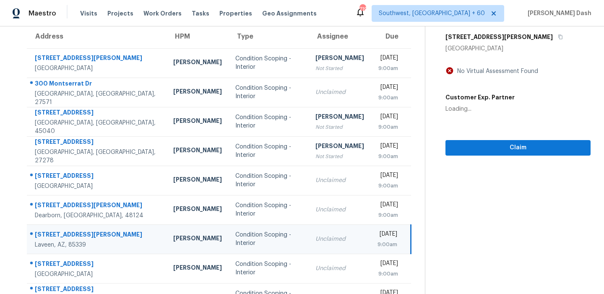
scroll to position [8, 0]
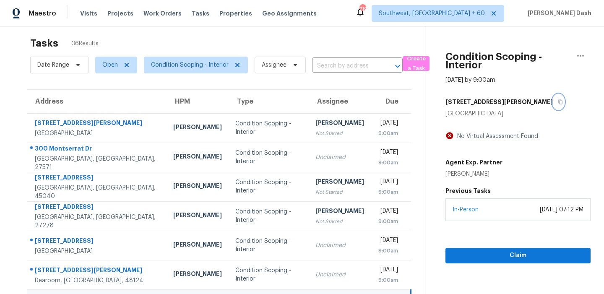
click at [552, 104] on button "button" at bounding box center [557, 101] width 11 height 15
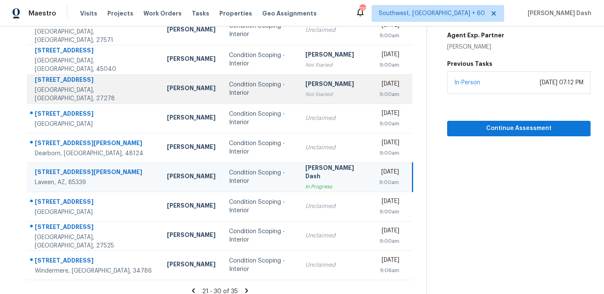
scroll to position [142, 0]
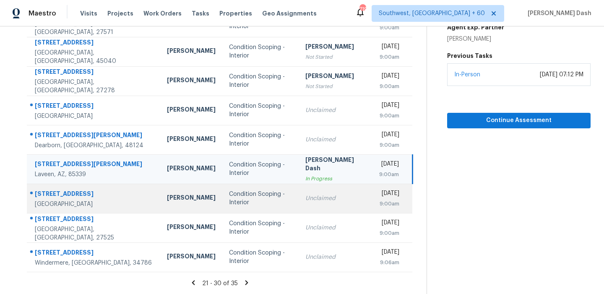
click at [305, 200] on div "Unclaimed" at bounding box center [335, 198] width 60 height 8
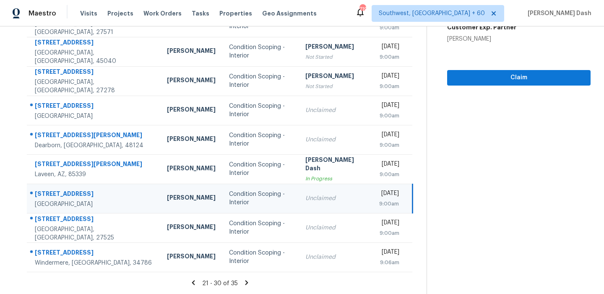
scroll to position [41, 0]
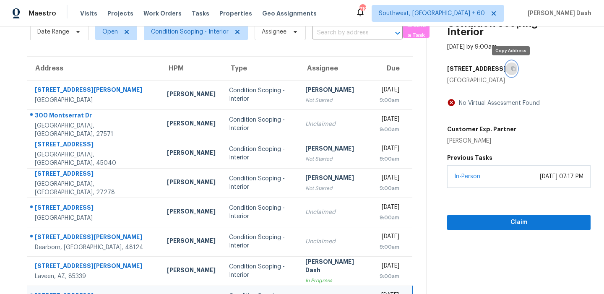
click at [511, 67] on icon "button" at bounding box center [513, 69] width 4 height 5
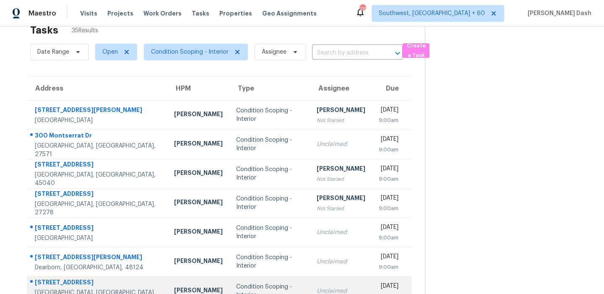
scroll to position [0, 0]
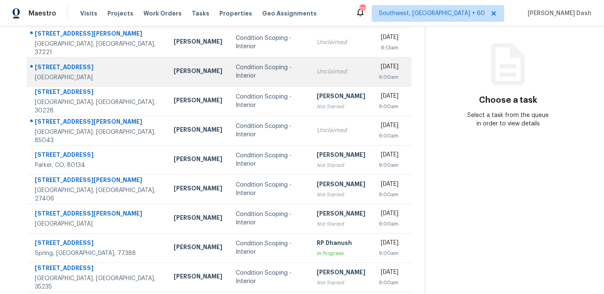
scroll to position [142, 0]
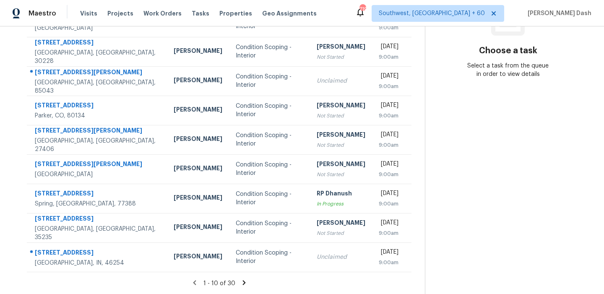
click at [241, 277] on section "Tasks 30 Results Date Range Open Condition Scoping - Interior Assignee ​ Create…" at bounding box center [218, 95] width 411 height 397
click at [242, 281] on icon at bounding box center [243, 282] width 3 height 5
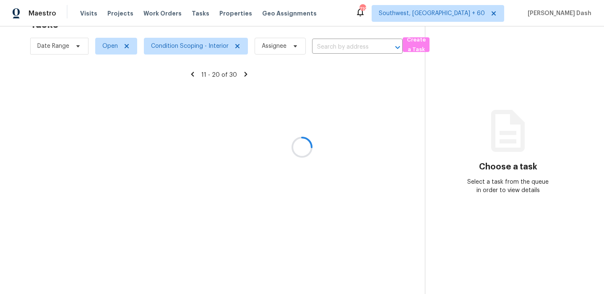
scroll to position [26, 0]
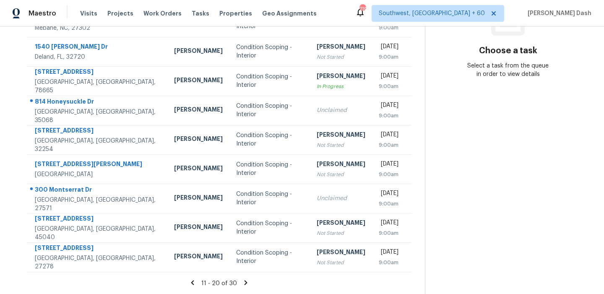
click at [242, 281] on icon at bounding box center [246, 283] width 8 height 8
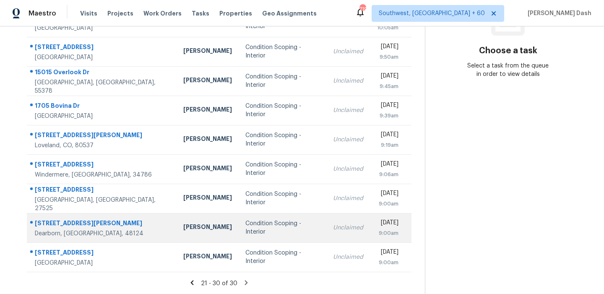
scroll to position [0, 0]
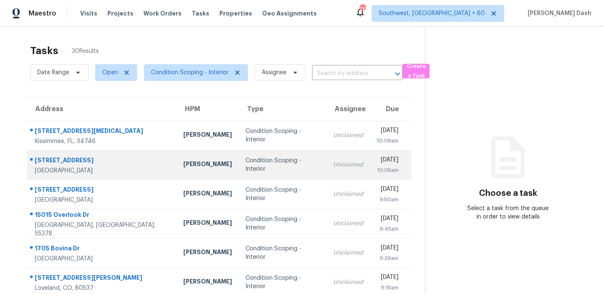
click at [245, 165] on div "Condition Scoping - Interior" at bounding box center [282, 164] width 74 height 17
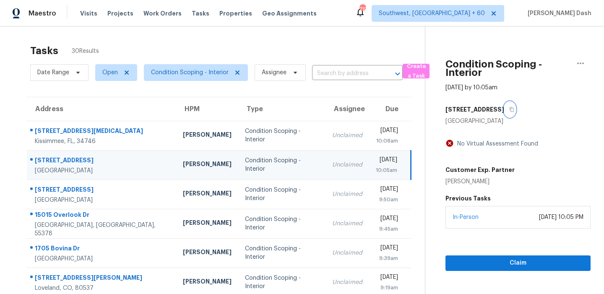
click at [504, 105] on button "button" at bounding box center [509, 109] width 11 height 15
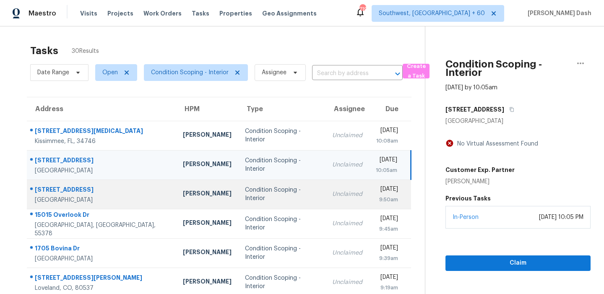
click at [184, 197] on div "[PERSON_NAME]" at bounding box center [207, 194] width 49 height 10
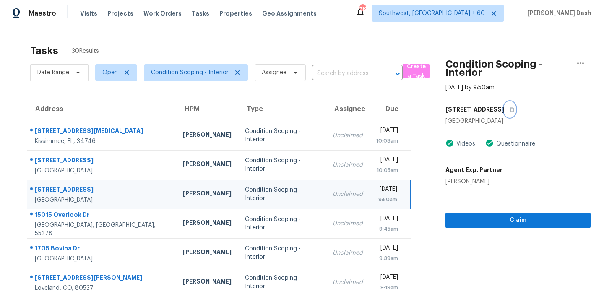
click at [509, 109] on icon "button" at bounding box center [511, 109] width 5 height 5
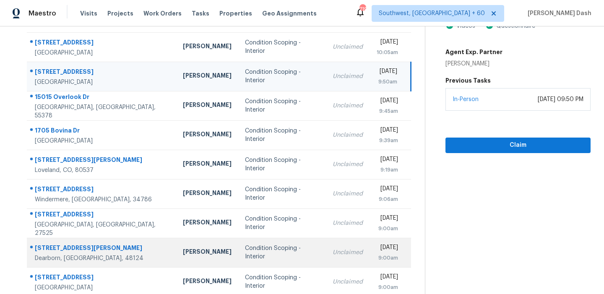
scroll to position [142, 0]
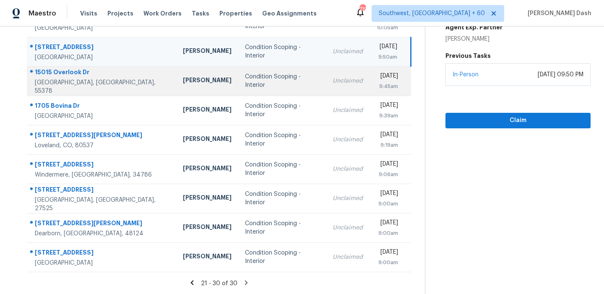
click at [262, 81] on div "Condition Scoping - Interior" at bounding box center [282, 81] width 74 height 17
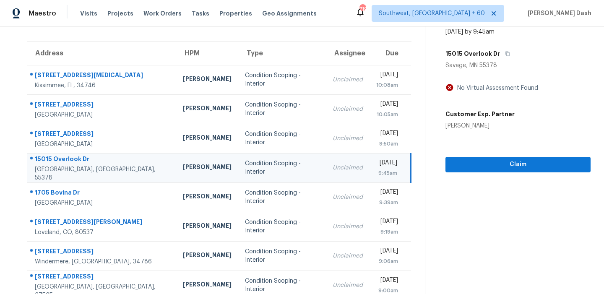
scroll to position [45, 0]
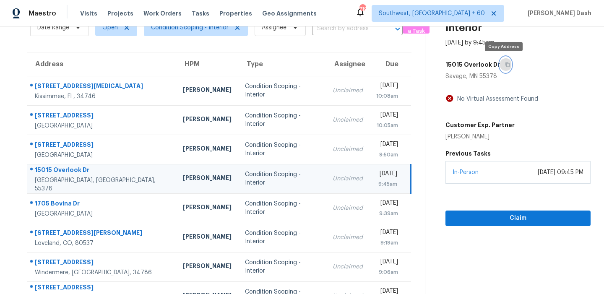
click at [501, 67] on button "button" at bounding box center [505, 64] width 11 height 15
